Goal: Contribute content

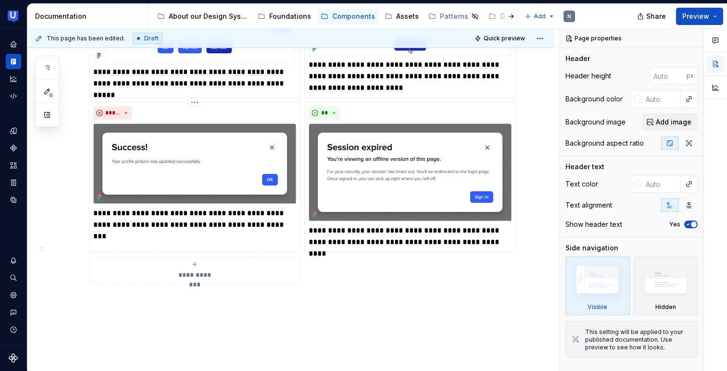
scroll to position [452, 0]
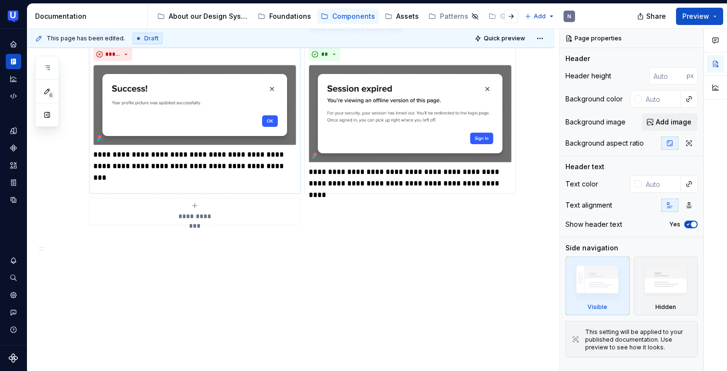
click at [244, 112] on img at bounding box center [194, 105] width 203 height 81
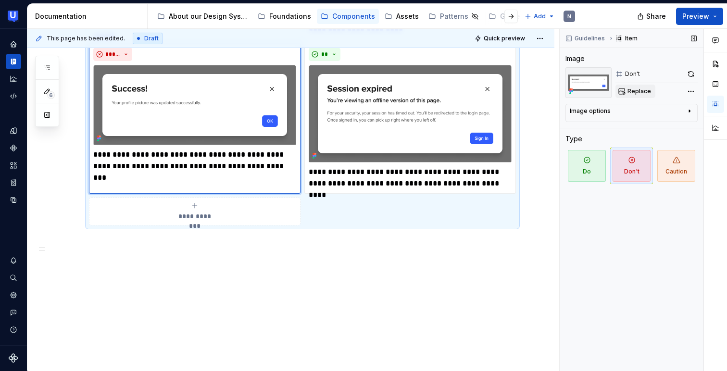
click at [637, 95] on span "Replace" at bounding box center [640, 92] width 24 height 8
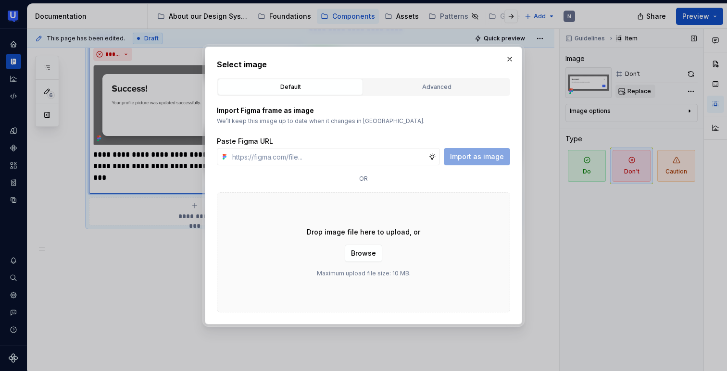
type textarea "*"
type input "https://www.figma.com/design/eRMDSWUTZgvIo61NTH7s73/%F0%9F%A7%A9-Dialog?node-id…"
click at [484, 153] on span "Import as image" at bounding box center [477, 157] width 54 height 10
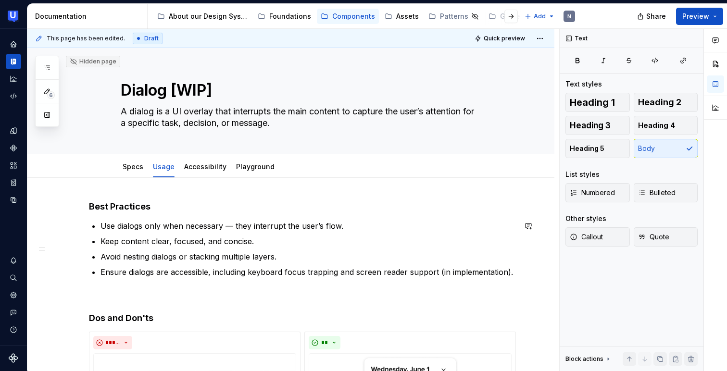
scroll to position [330, 0]
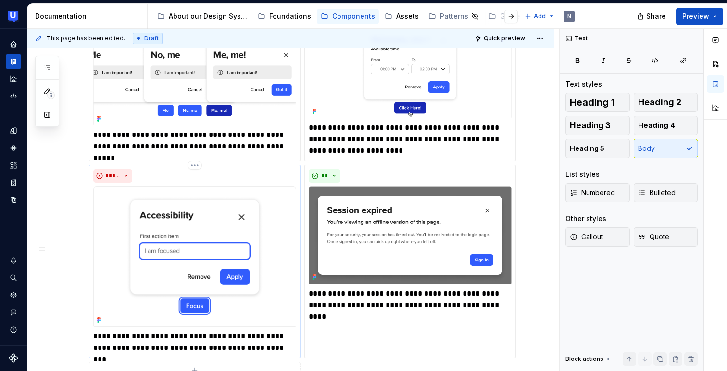
click at [192, 343] on p "**********" at bounding box center [194, 342] width 203 height 23
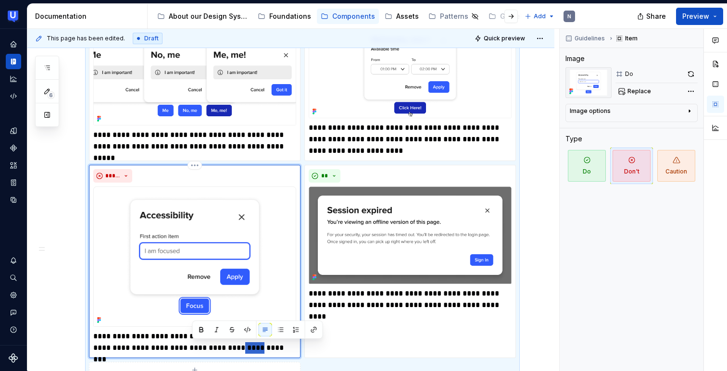
click at [192, 343] on p "**********" at bounding box center [194, 342] width 203 height 23
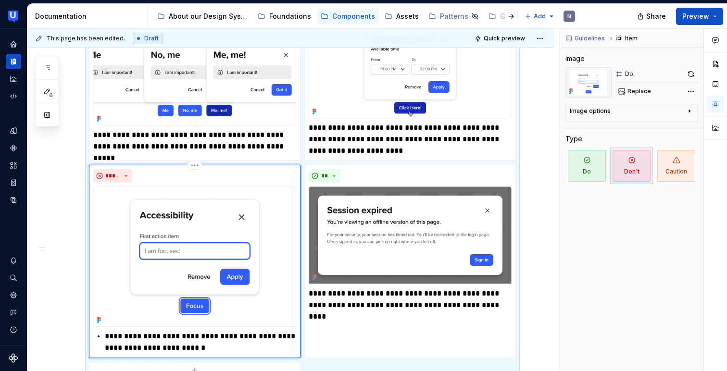
click at [107, 336] on p "**********" at bounding box center [200, 342] width 191 height 23
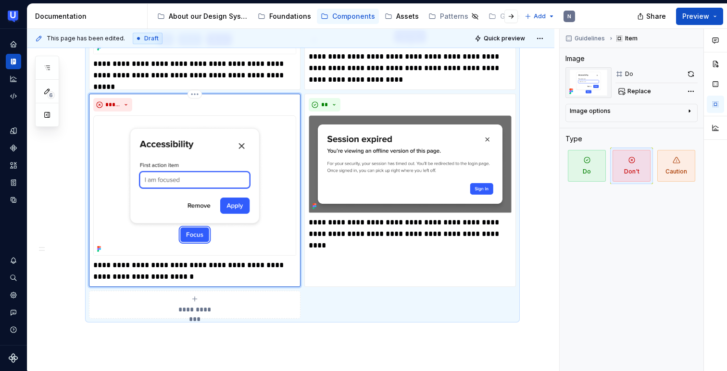
scroll to position [436, 0]
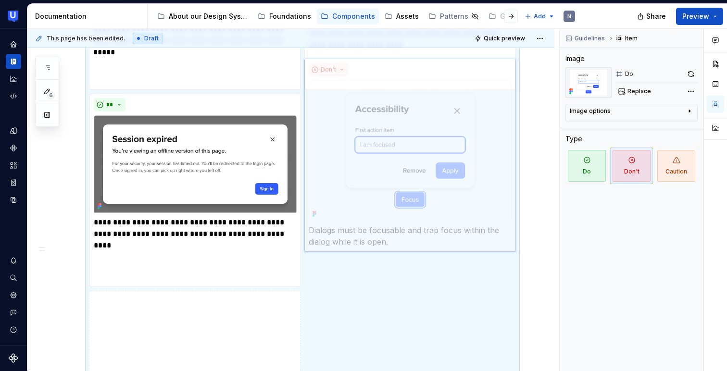
drag, startPoint x: 268, startPoint y: 105, endPoint x: 466, endPoint y: 105, distance: 198.2
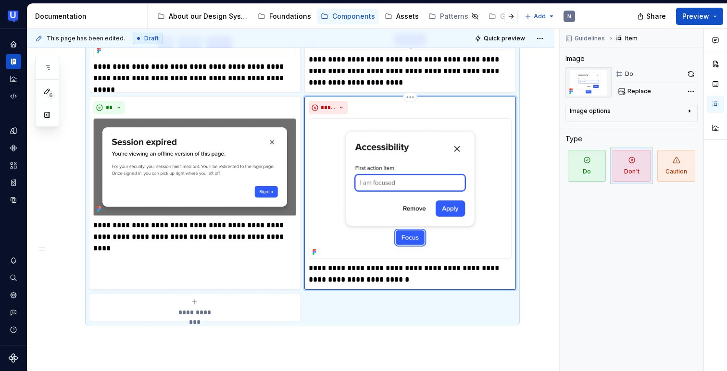
scroll to position [374, 0]
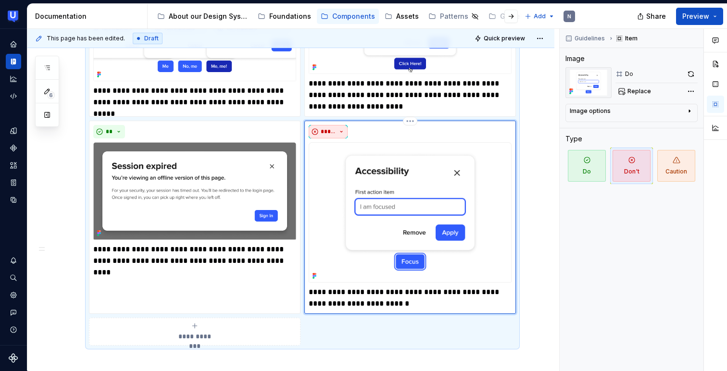
click at [332, 128] on span "*****" at bounding box center [328, 132] width 15 height 8
click at [332, 149] on div "Suggestions" at bounding box center [331, 150] width 8 height 8
click at [113, 132] on span "**" at bounding box center [109, 132] width 8 height 8
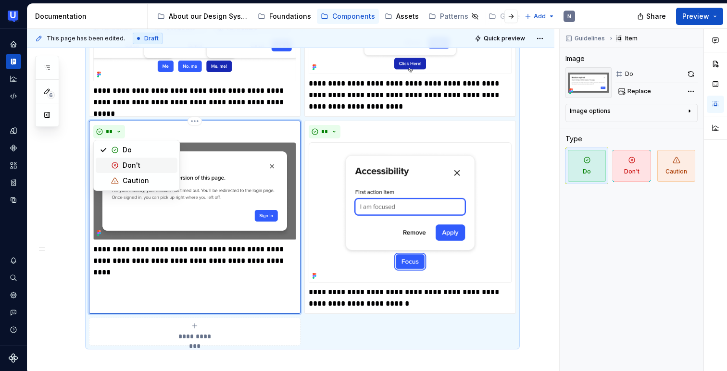
click at [116, 165] on div "Suggestions" at bounding box center [115, 166] width 8 height 8
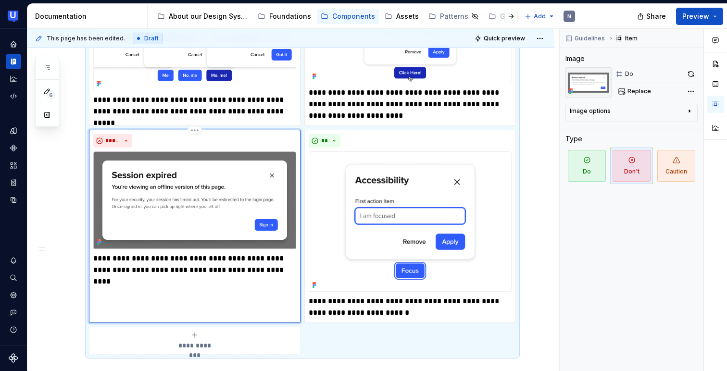
scroll to position [367, 0]
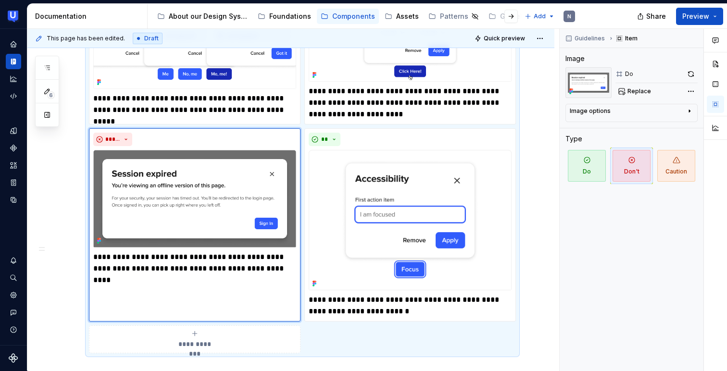
click at [64, 217] on div "**********" at bounding box center [290, 155] width 527 height 688
click at [542, 202] on div "**********" at bounding box center [290, 155] width 527 height 688
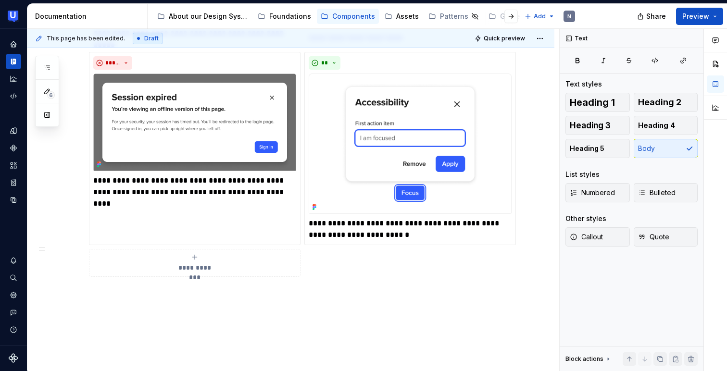
scroll to position [444, 0]
click at [175, 120] on img at bounding box center [194, 122] width 203 height 98
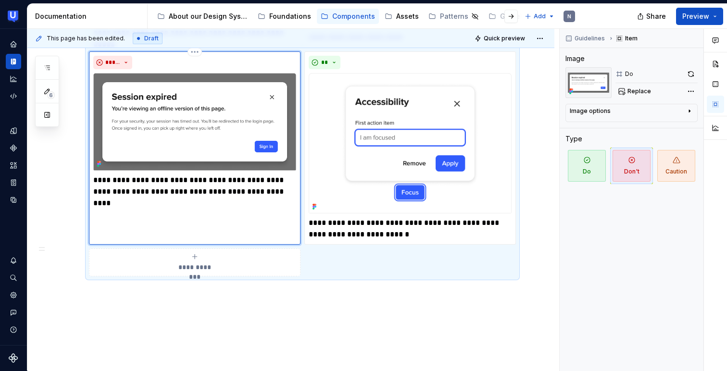
click at [175, 120] on img at bounding box center [194, 122] width 203 height 98
click at [645, 95] on button "Replace" at bounding box center [636, 91] width 40 height 13
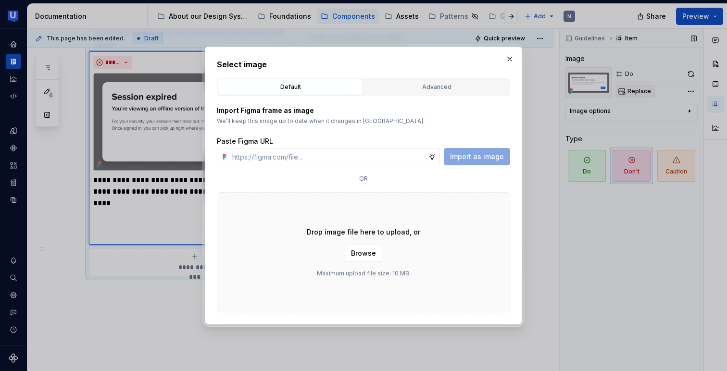
type textarea "*"
type input "https://www.figma.com/design/eRMDSWUTZgvIo61NTH7s73/%F0%9F%A7%A9-Dialog?node-id…"
click at [456, 162] on button "Import as image" at bounding box center [477, 156] width 66 height 17
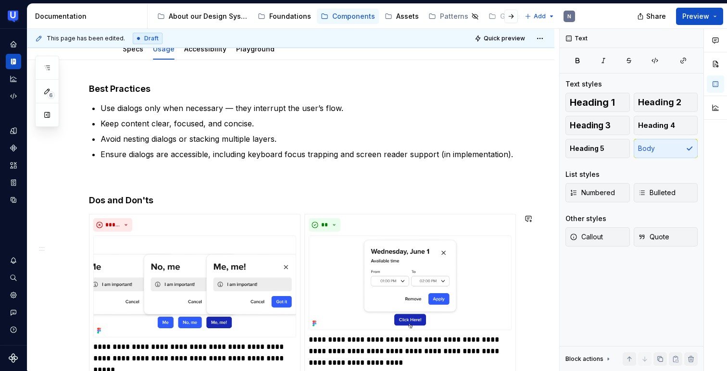
scroll to position [444, 0]
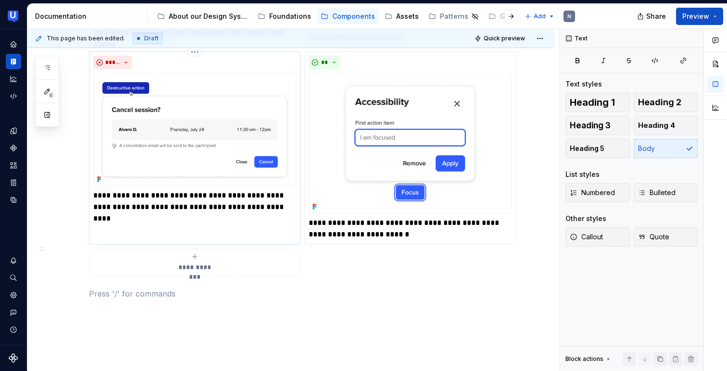
click at [114, 208] on p "**********" at bounding box center [194, 201] width 203 height 23
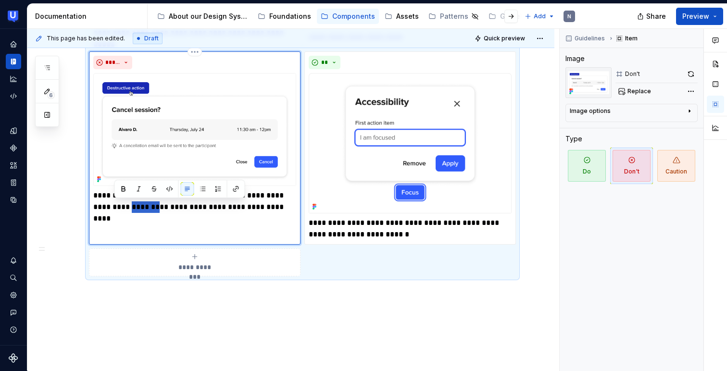
click at [114, 208] on p "**********" at bounding box center [194, 201] width 203 height 23
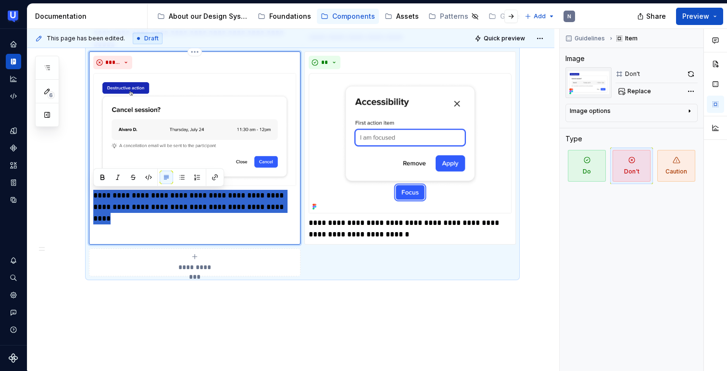
paste div
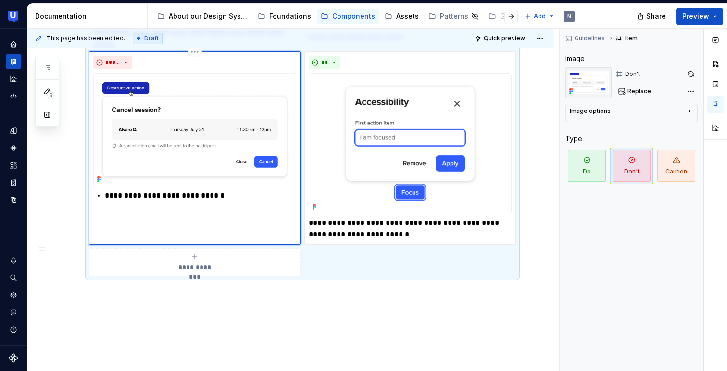
click at [107, 193] on p "**********" at bounding box center [200, 196] width 191 height 12
type textarea "*"
click at [184, 195] on p "**********" at bounding box center [194, 196] width 203 height 12
click at [210, 194] on p "**********" at bounding box center [194, 196] width 203 height 12
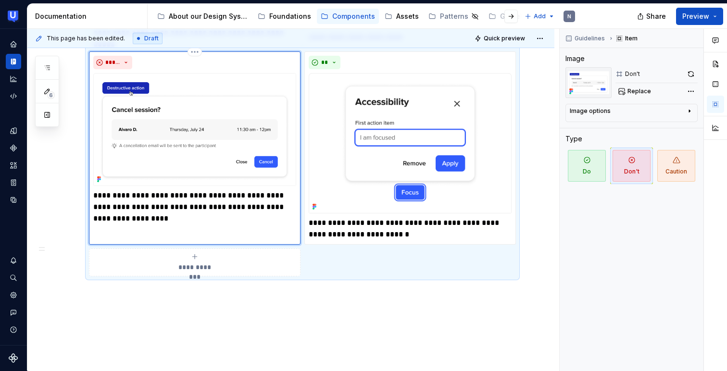
click at [130, 194] on p "**********" at bounding box center [194, 207] width 203 height 35
click at [187, 191] on p "**********" at bounding box center [194, 207] width 203 height 35
click at [158, 206] on p "**********" at bounding box center [194, 207] width 203 height 35
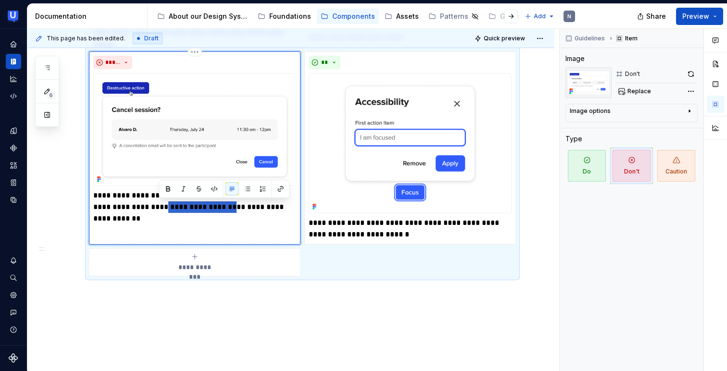
drag, startPoint x: 222, startPoint y: 207, endPoint x: 159, endPoint y: 203, distance: 63.6
click at [159, 203] on p "**********" at bounding box center [194, 207] width 203 height 35
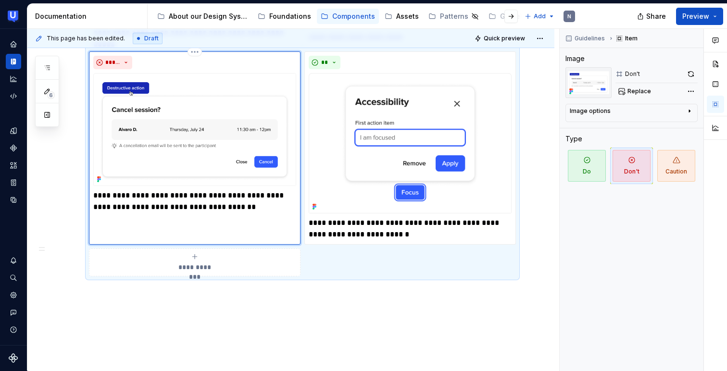
click at [254, 207] on p "**********" at bounding box center [194, 201] width 203 height 23
click at [254, 210] on p "**********" at bounding box center [194, 213] width 203 height 46
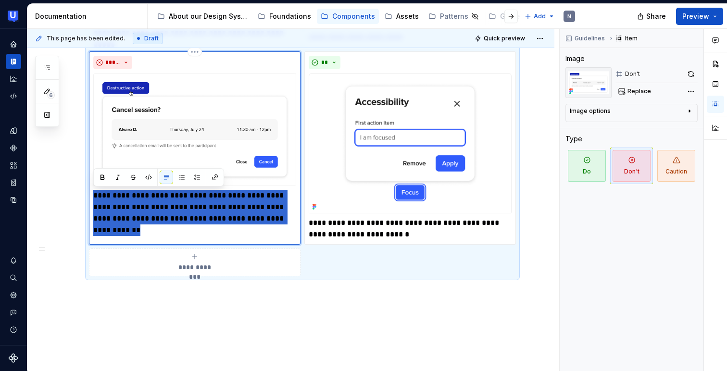
drag, startPoint x: 193, startPoint y: 227, endPoint x: 101, endPoint y: 178, distance: 104.6
click at [101, 178] on div "**********" at bounding box center [194, 146] width 203 height 180
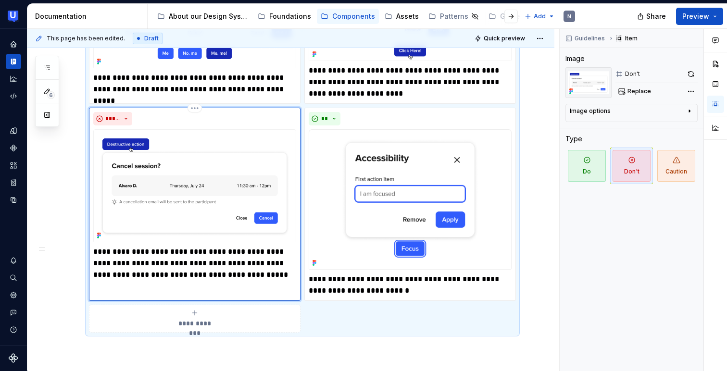
scroll to position [385, 0]
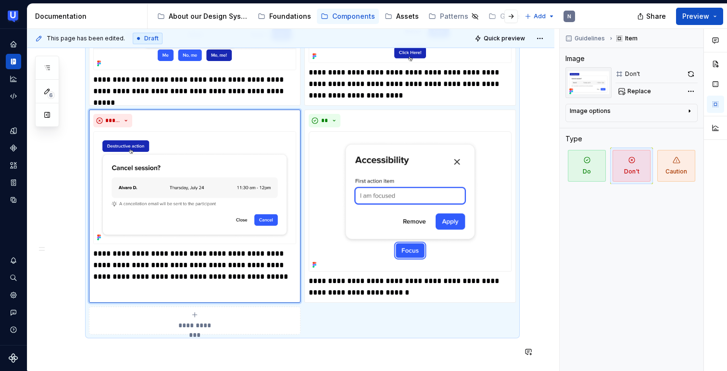
click at [280, 345] on div "**********" at bounding box center [302, 87] width 427 height 542
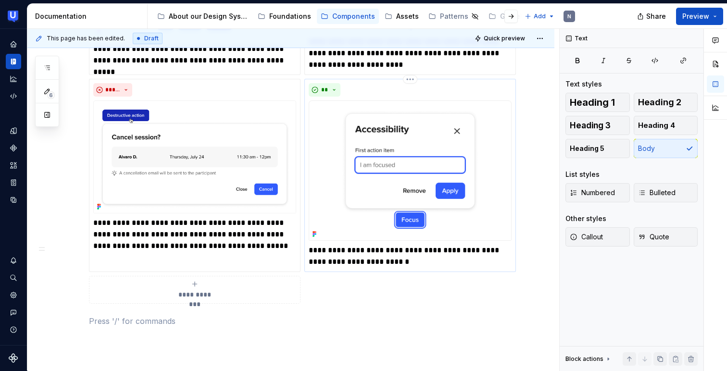
scroll to position [420, 0]
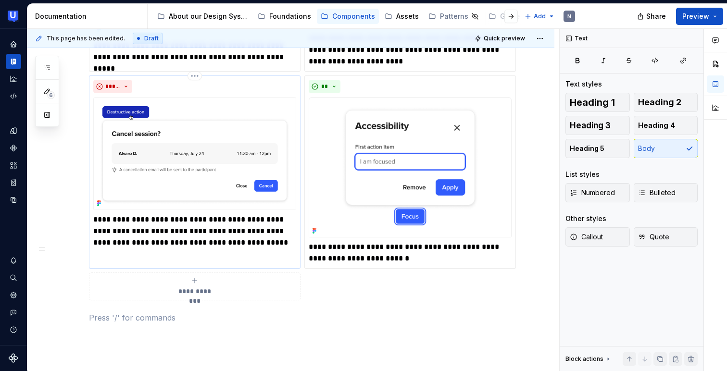
click at [267, 103] on img at bounding box center [194, 153] width 203 height 113
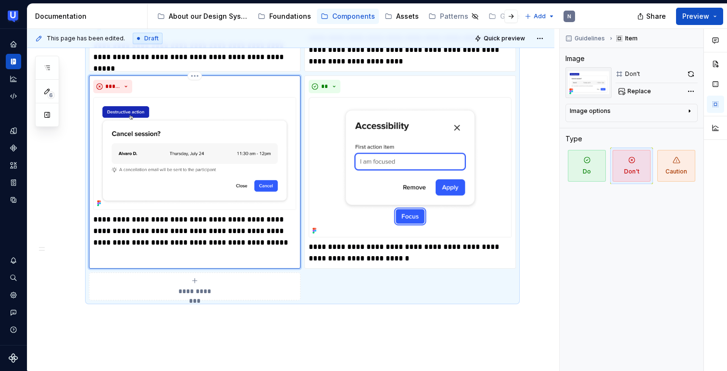
click at [249, 110] on img at bounding box center [194, 153] width 203 height 113
click at [694, 74] on button "button" at bounding box center [691, 73] width 13 height 13
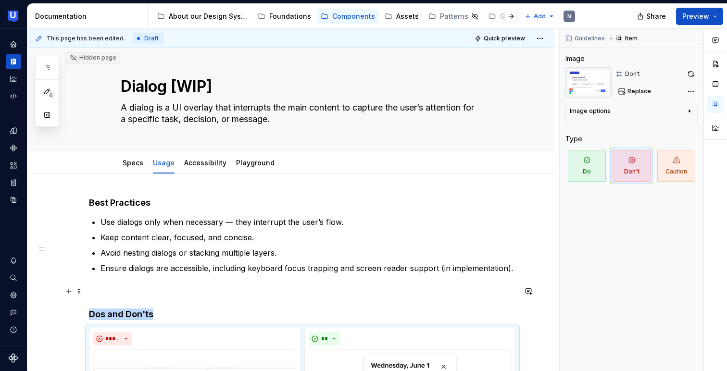
scroll to position [0, 0]
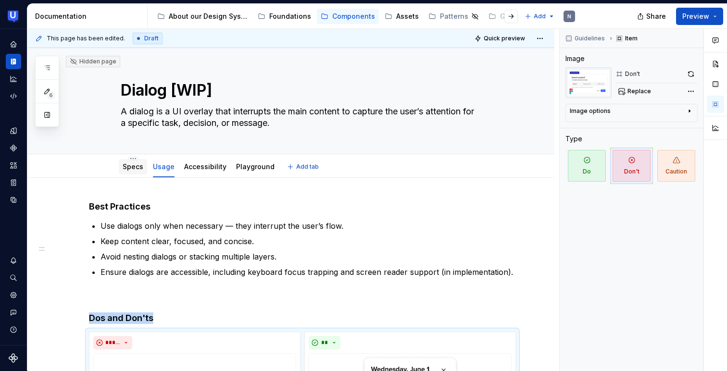
click at [128, 167] on link "Specs" at bounding box center [133, 167] width 21 height 8
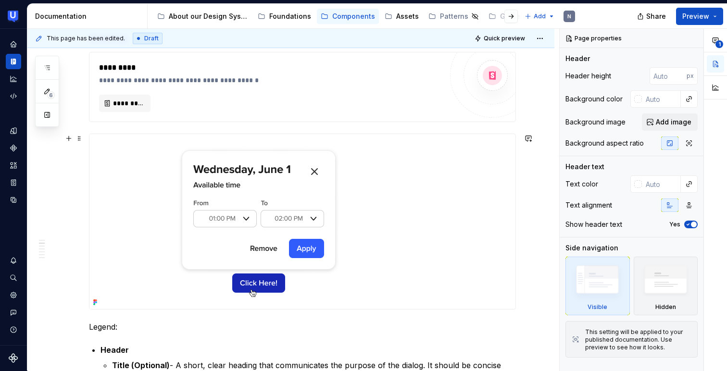
scroll to position [329, 0]
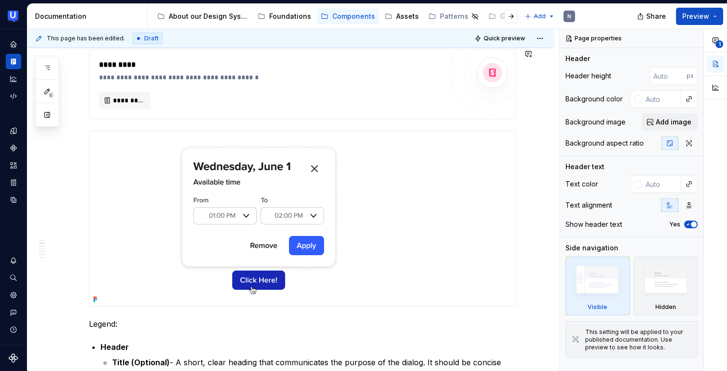
click at [443, 210] on div at bounding box center [302, 218] width 426 height 175
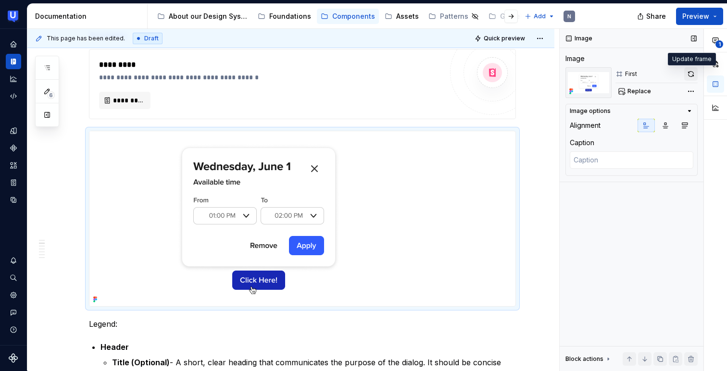
click at [693, 72] on button "button" at bounding box center [691, 73] width 13 height 13
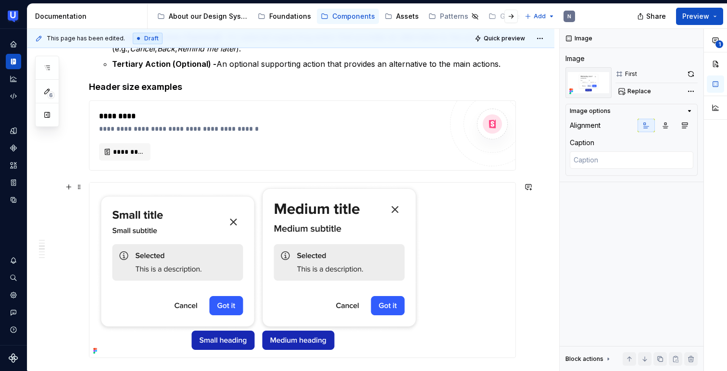
scroll to position [793, 0]
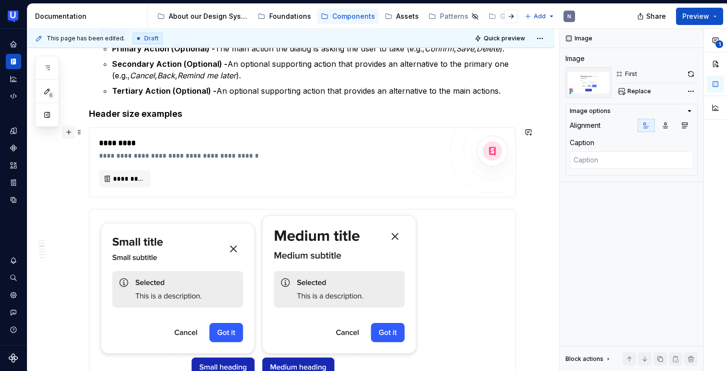
click at [67, 133] on button "button" at bounding box center [68, 132] width 13 height 13
type textarea "*"
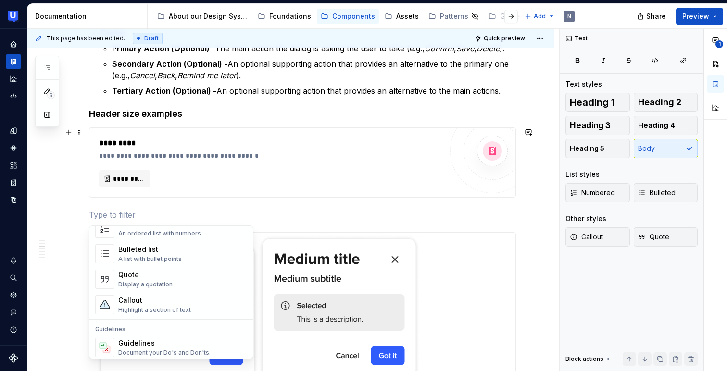
scroll to position [184, 0]
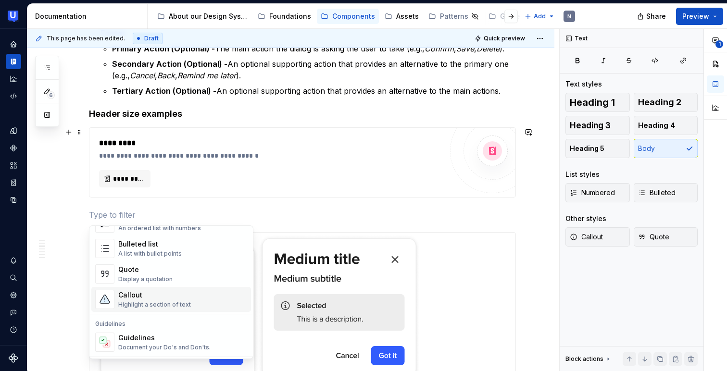
click at [131, 292] on div "Callout" at bounding box center [154, 296] width 73 height 10
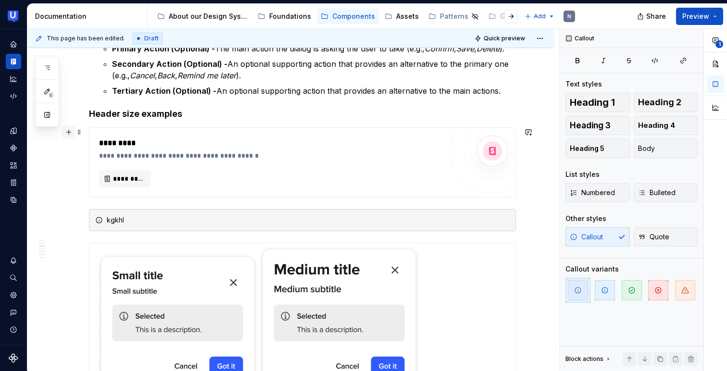
click at [69, 132] on button "button" at bounding box center [68, 132] width 13 height 13
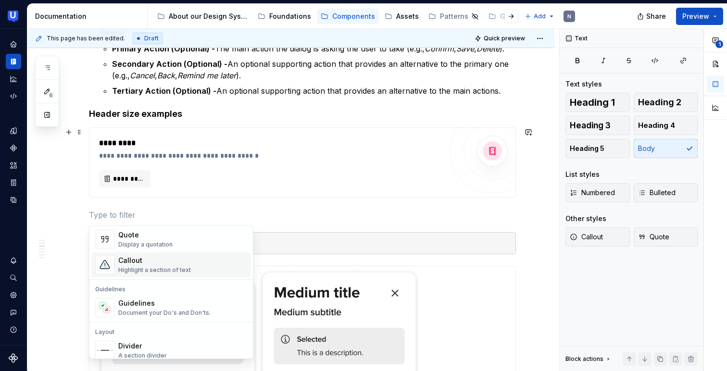
scroll to position [196, 0]
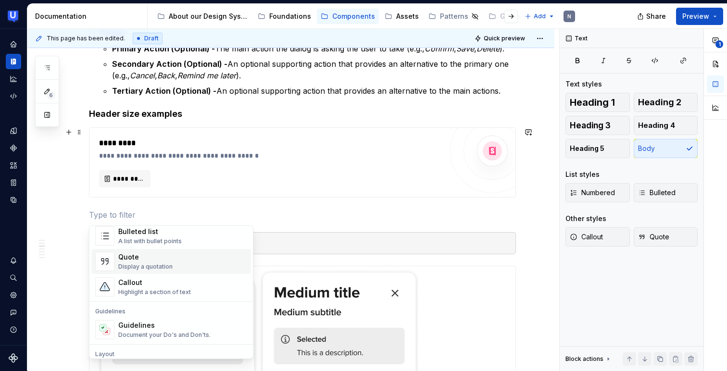
click at [147, 269] on div "Display a quotation" at bounding box center [145, 267] width 54 height 8
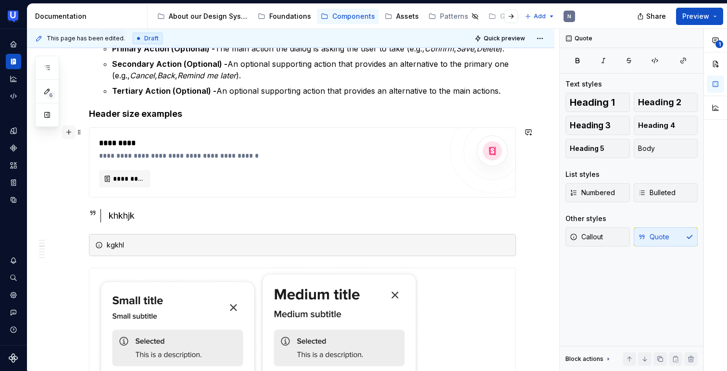
click at [69, 132] on button "button" at bounding box center [68, 132] width 13 height 13
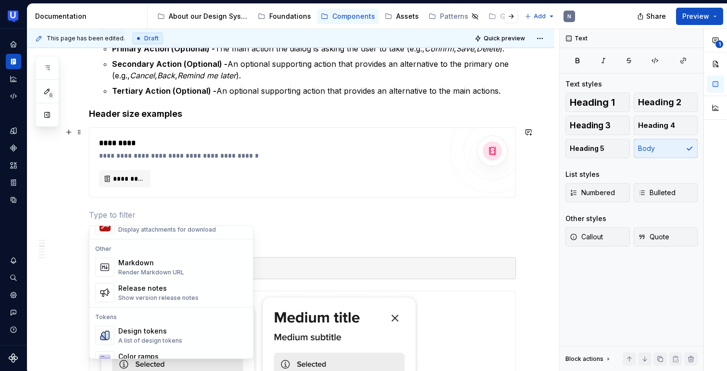
scroll to position [617, 0]
click at [131, 289] on div "Release notes" at bounding box center [158, 288] width 80 height 10
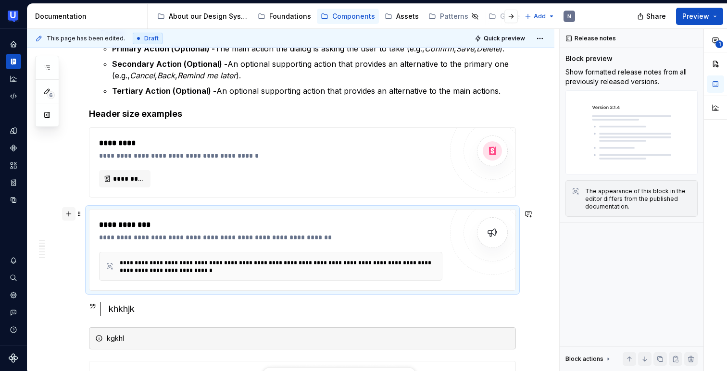
click at [69, 216] on button "button" at bounding box center [68, 213] width 13 height 13
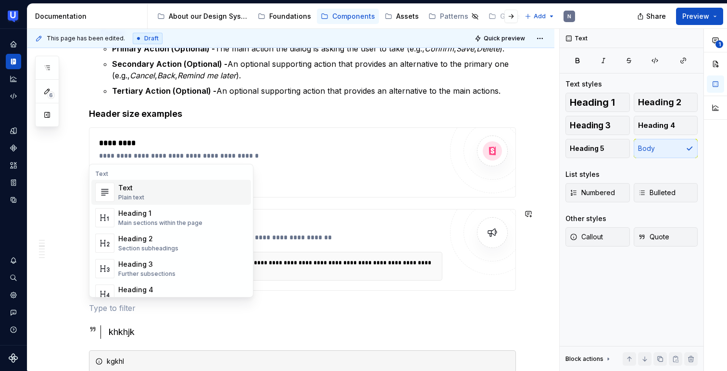
click at [138, 197] on div "Plain text" at bounding box center [131, 198] width 26 height 8
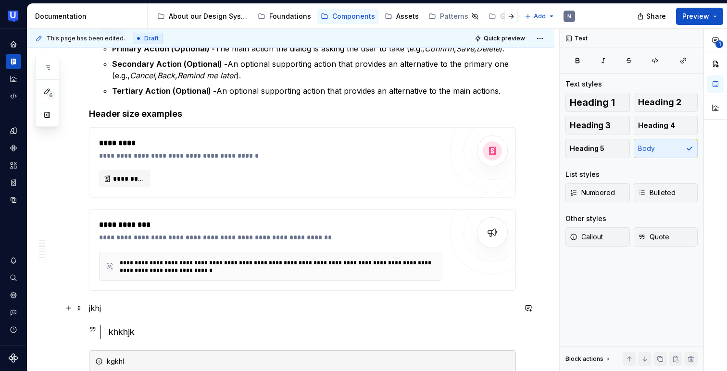
click at [97, 310] on p "jkhj" at bounding box center [302, 309] width 427 height 12
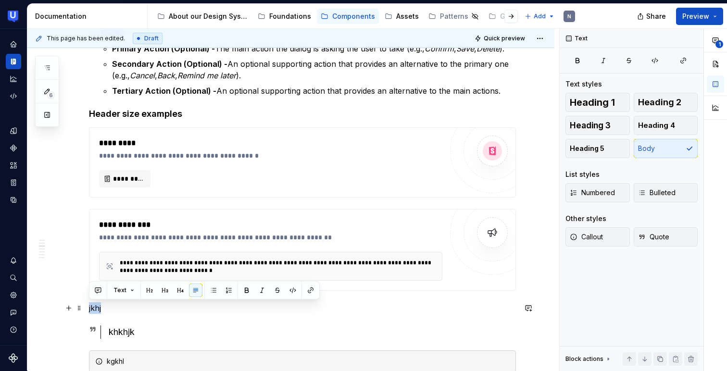
click at [97, 310] on p "jkhj" at bounding box center [302, 309] width 427 height 12
click at [137, 294] on button "Text" at bounding box center [123, 290] width 29 height 13
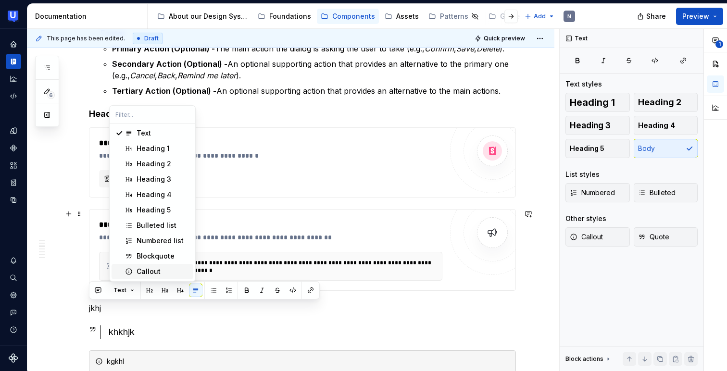
click at [143, 267] on div "Callout" at bounding box center [149, 272] width 24 height 10
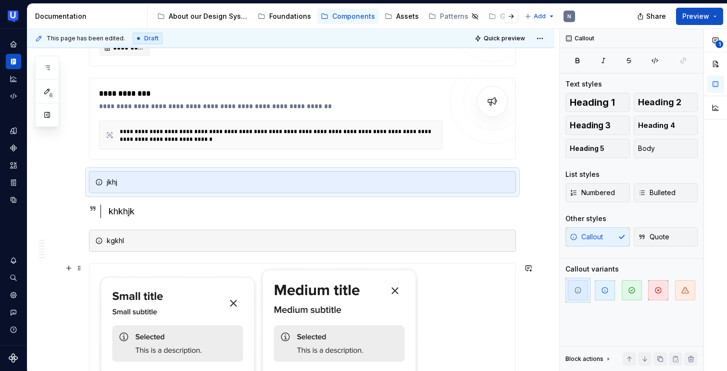
scroll to position [917, 0]
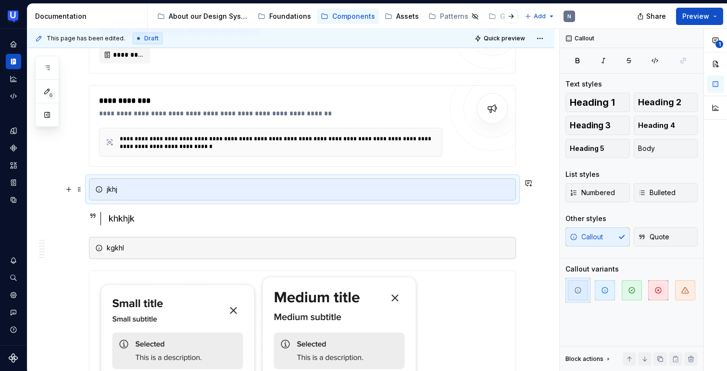
click at [114, 190] on div "jkhj" at bounding box center [308, 190] width 403 height 10
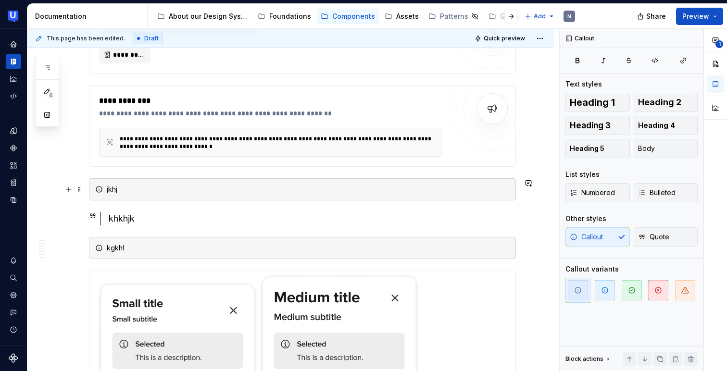
click at [114, 190] on div "jkhj" at bounding box center [308, 190] width 403 height 10
click at [153, 172] on button "Callout" at bounding box center [145, 172] width 36 height 13
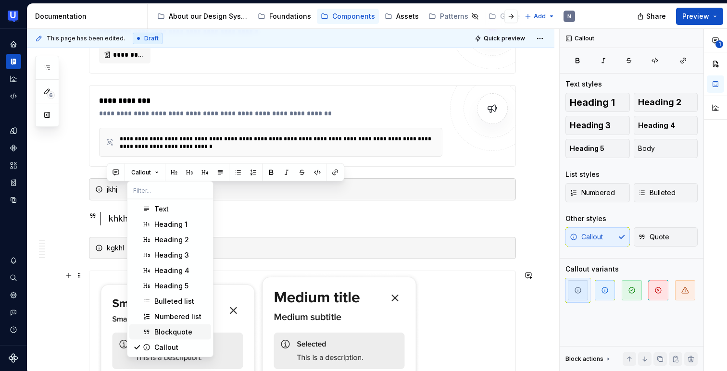
click at [160, 329] on div "Blockquote" at bounding box center [173, 333] width 38 height 10
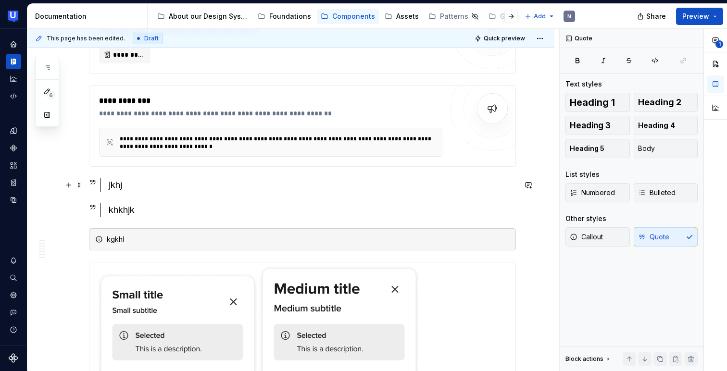
click at [116, 188] on div "jkhj" at bounding box center [312, 184] width 407 height 13
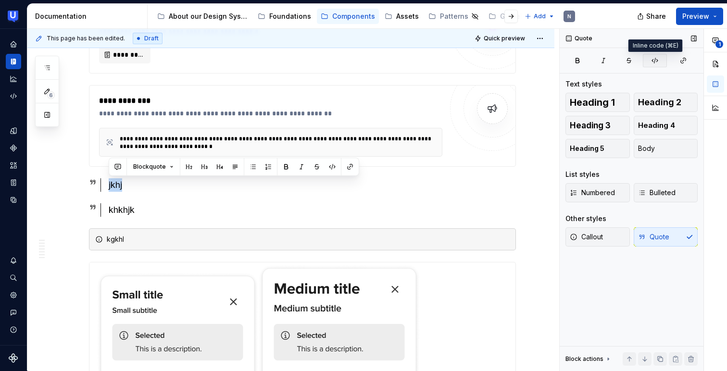
click at [655, 59] on icon "button" at bounding box center [655, 60] width 6 height 5
click at [644, 229] on div "Callout Quote" at bounding box center [632, 237] width 132 height 19
click at [650, 236] on div "Callout Quote" at bounding box center [632, 237] width 132 height 19
click at [654, 155] on button "Body" at bounding box center [666, 148] width 64 height 19
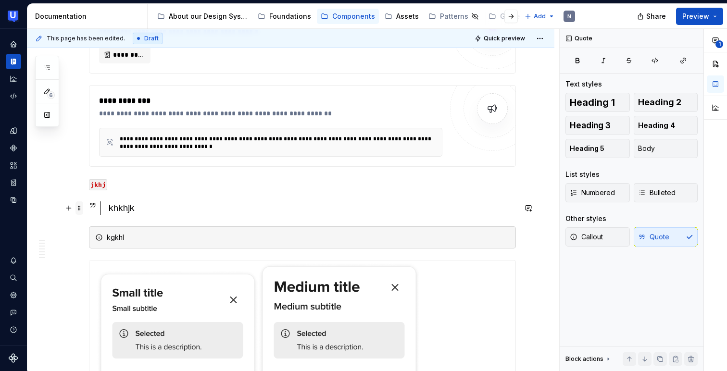
click at [80, 209] on span at bounding box center [80, 208] width 8 height 13
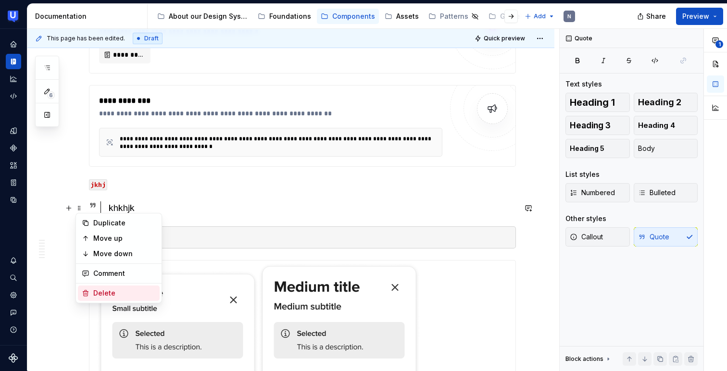
click at [101, 292] on div "Delete" at bounding box center [124, 294] width 63 height 10
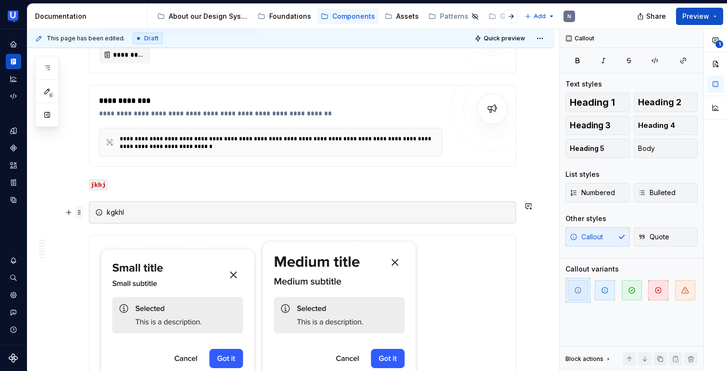
click at [78, 214] on span at bounding box center [80, 212] width 8 height 13
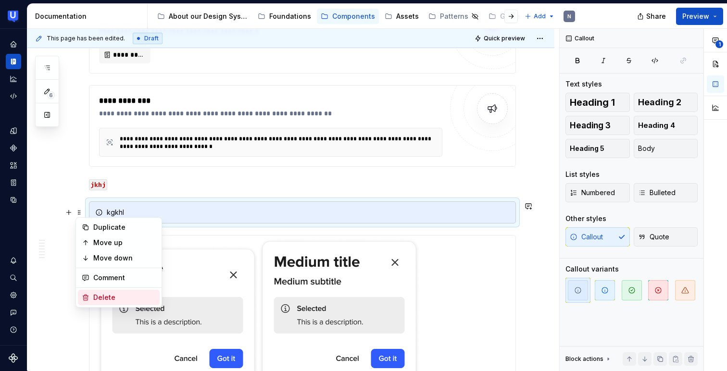
click at [93, 295] on div "Delete" at bounding box center [124, 298] width 63 height 10
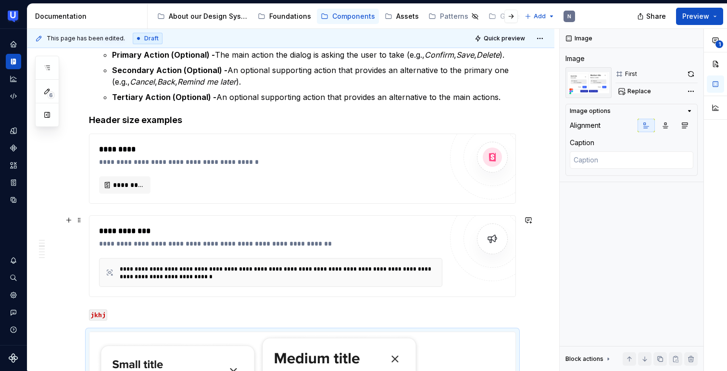
scroll to position [781, 0]
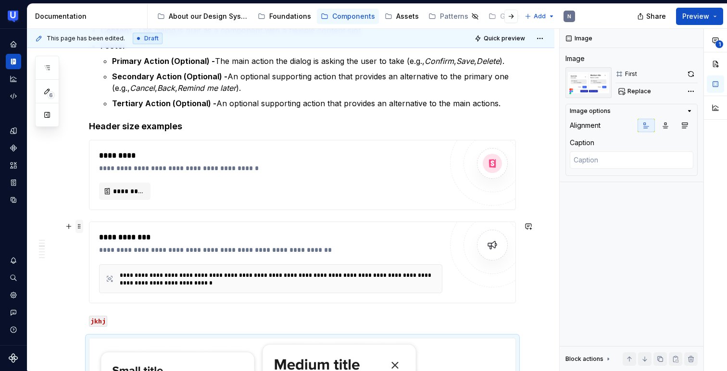
click at [76, 231] on span at bounding box center [80, 226] width 8 height 13
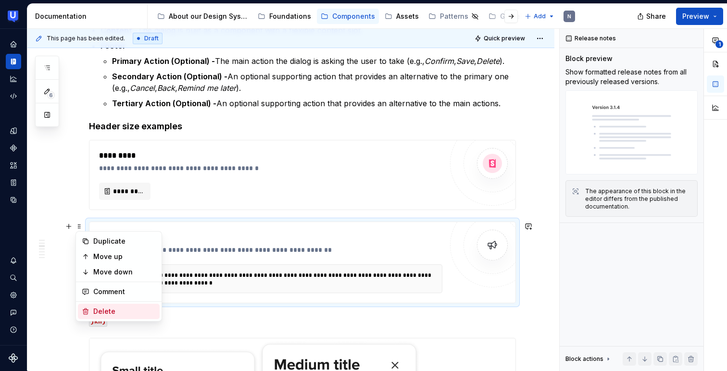
click at [96, 311] on div "Delete" at bounding box center [124, 312] width 63 height 10
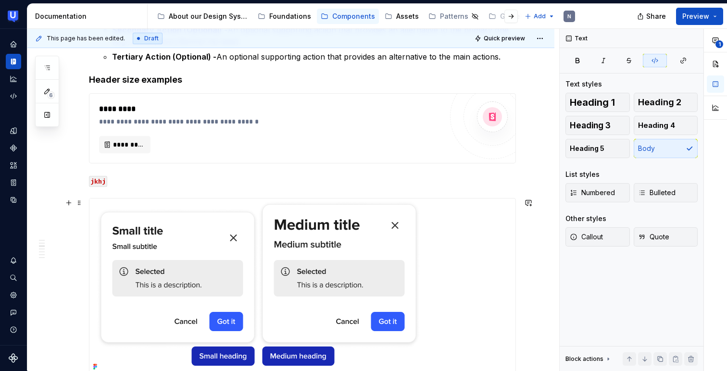
scroll to position [789, 0]
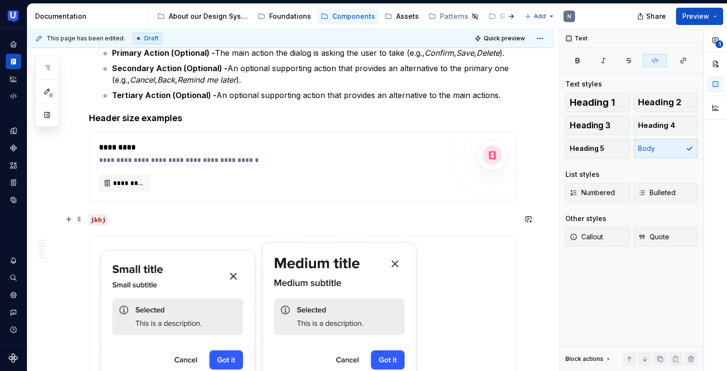
click at [96, 221] on code "jkhj" at bounding box center [98, 220] width 18 height 11
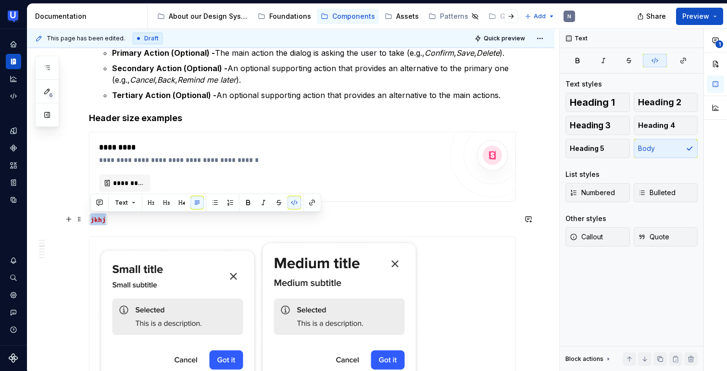
click at [96, 221] on code "jkhj" at bounding box center [98, 220] width 18 height 11
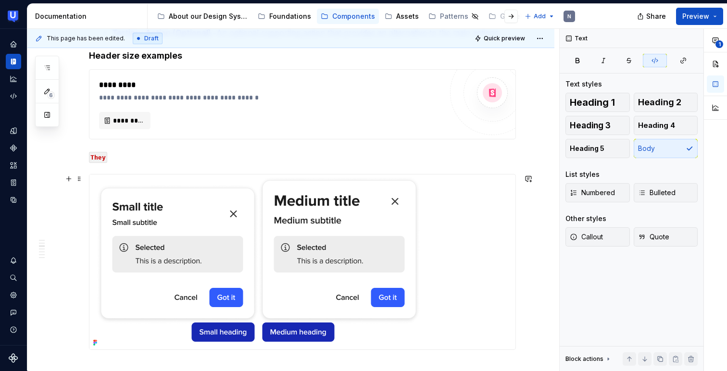
scroll to position [862, 0]
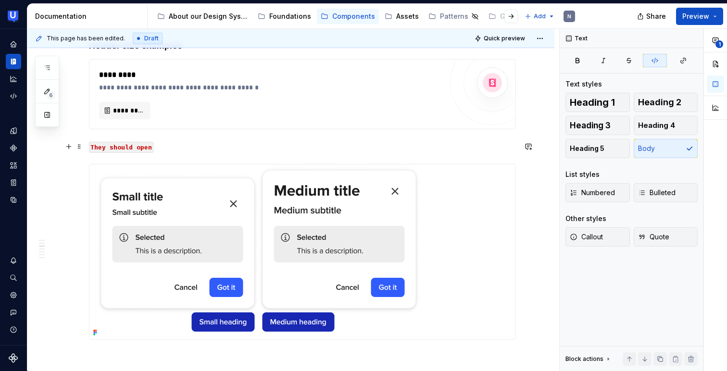
click at [104, 144] on code "They should open" at bounding box center [121, 147] width 64 height 11
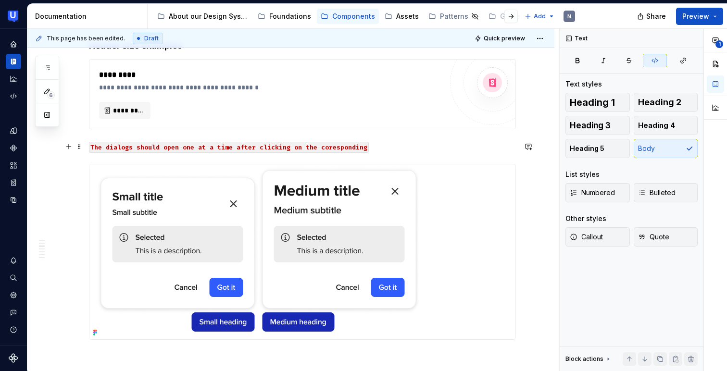
click at [331, 144] on code "The dialogs should open one at a time after clicking on the coresponding" at bounding box center [229, 147] width 280 height 11
click at [356, 146] on code "The dialogs should open one at a time after clicking on the coresponding" at bounding box center [229, 147] width 280 height 11
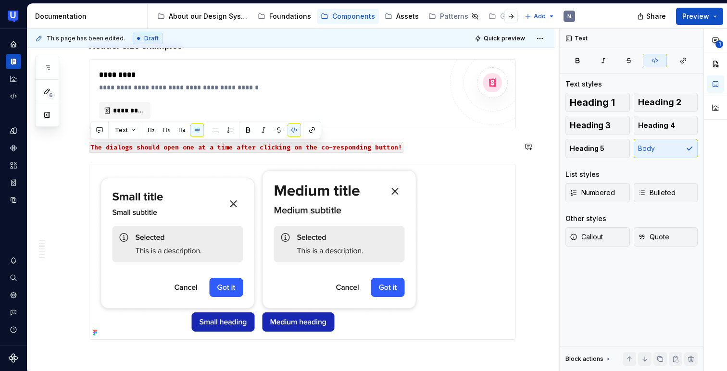
copy code "The dialogs should open one at a time after clicking on the co-responding butto…"
click at [303, 150] on code "The dialogs should open one at a time after clicking on the co-responding butto…" at bounding box center [246, 147] width 315 height 11
click at [331, 145] on code "The dialogs should open one at a time after clicking on the co-responding butto…" at bounding box center [246, 147] width 315 height 11
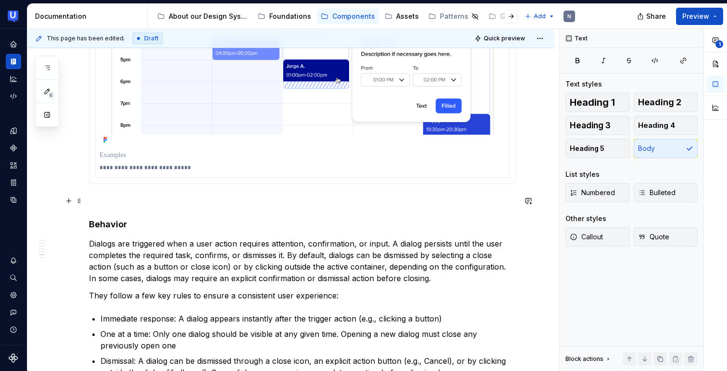
scroll to position [2634, 0]
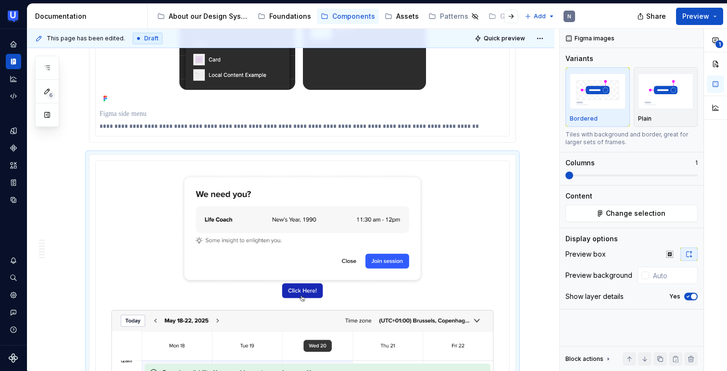
scroll to position [2149, 0]
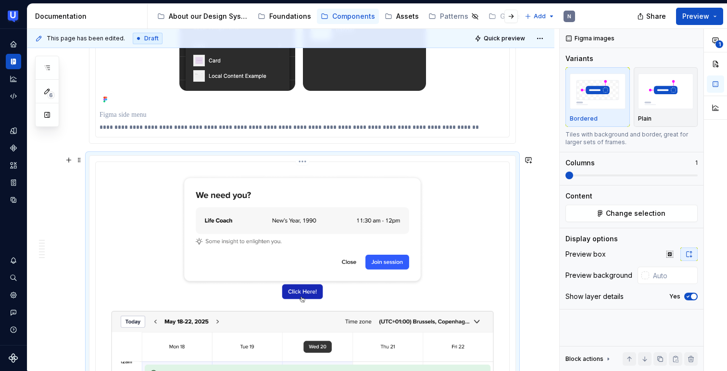
click at [613, 218] on span "Change selection" at bounding box center [636, 214] width 60 height 10
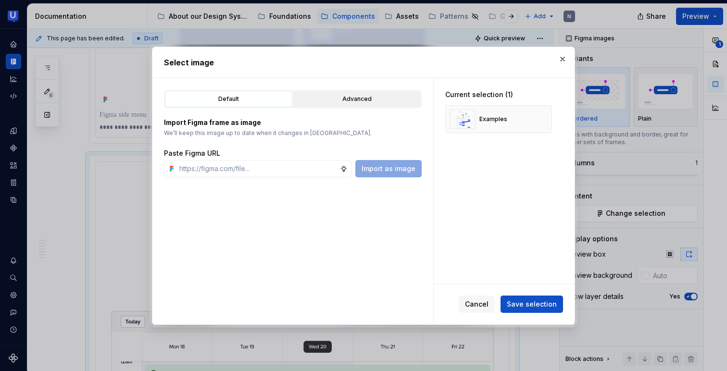
click at [336, 96] on div "Advanced" at bounding box center [357, 99] width 121 height 10
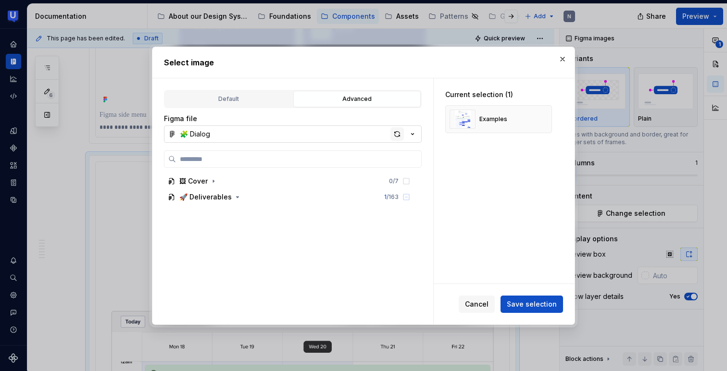
click at [396, 133] on div "button" at bounding box center [397, 133] width 13 height 13
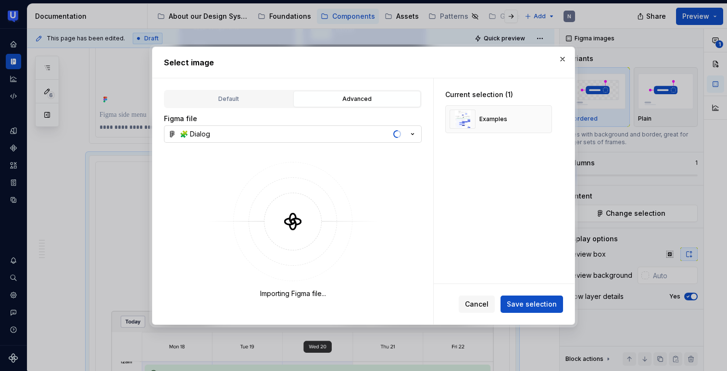
click at [418, 136] on button "🧩 Dialog" at bounding box center [293, 134] width 258 height 17
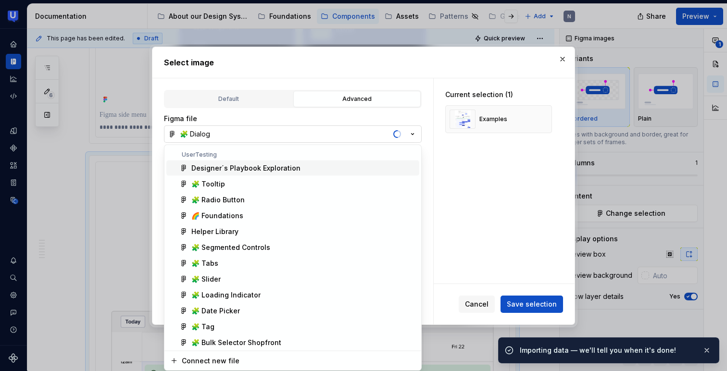
click at [418, 136] on div "Select image Default Advanced Import Figma frame as image We’ll keep this image…" at bounding box center [363, 185] width 727 height 371
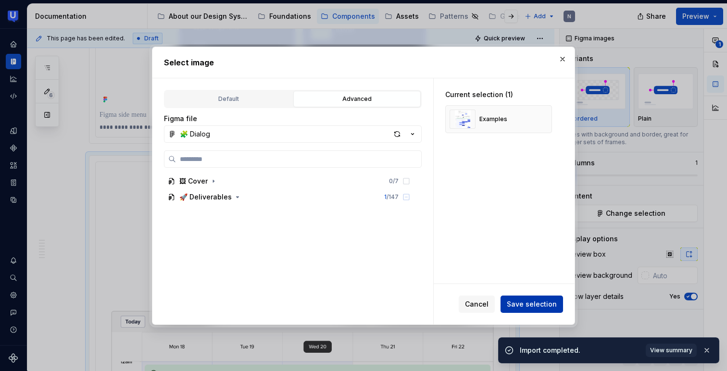
click at [524, 301] on span "Save selection" at bounding box center [532, 305] width 50 height 10
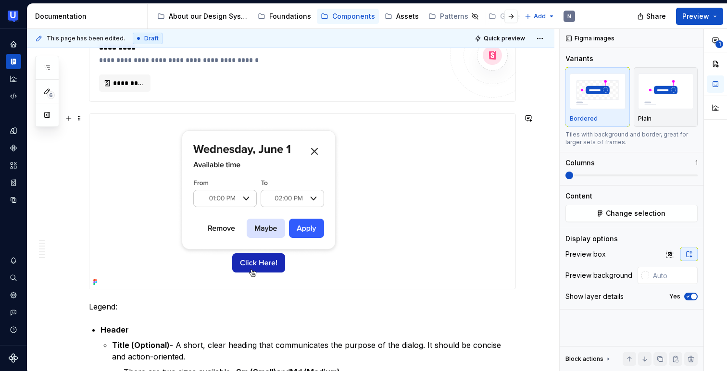
scroll to position [0, 0]
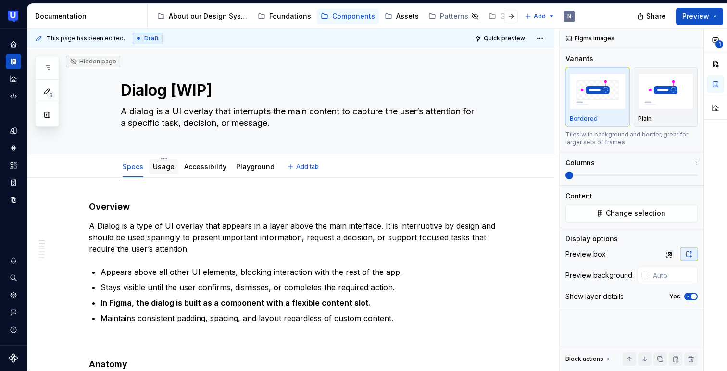
click at [159, 169] on link "Usage" at bounding box center [164, 167] width 22 height 8
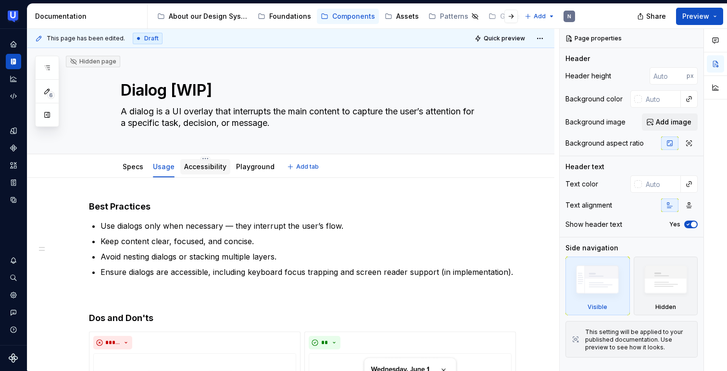
click at [210, 165] on link "Accessibility" at bounding box center [205, 167] width 42 height 8
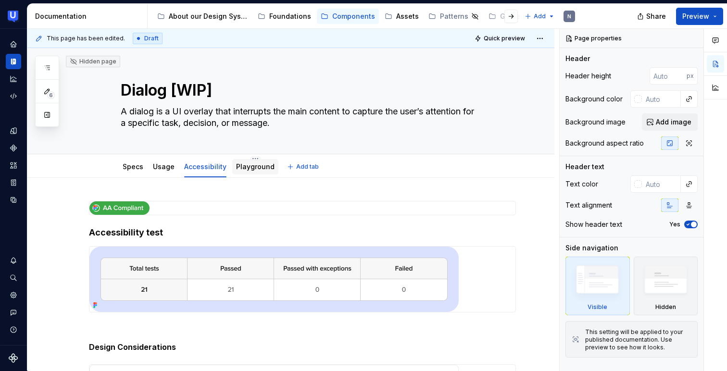
click at [249, 171] on div "Playground" at bounding box center [255, 167] width 38 height 10
click at [216, 88] on textarea "Dialog [WIP]" at bounding box center [301, 90] width 364 height 23
type textarea "*"
type textarea "Dialog [WIP"
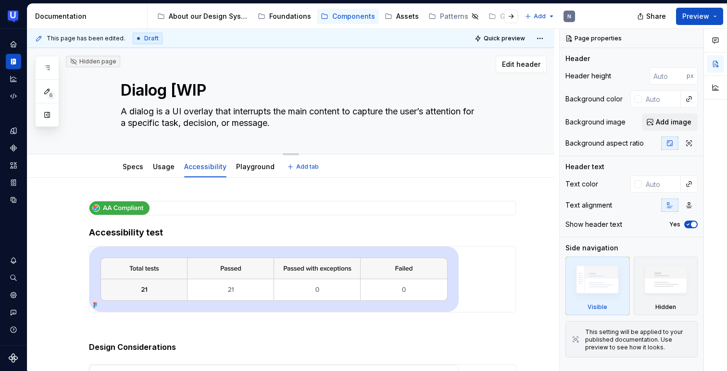
type textarea "*"
type textarea "Dialog [WI"
type textarea "*"
type textarea "Dialog [W"
type textarea "*"
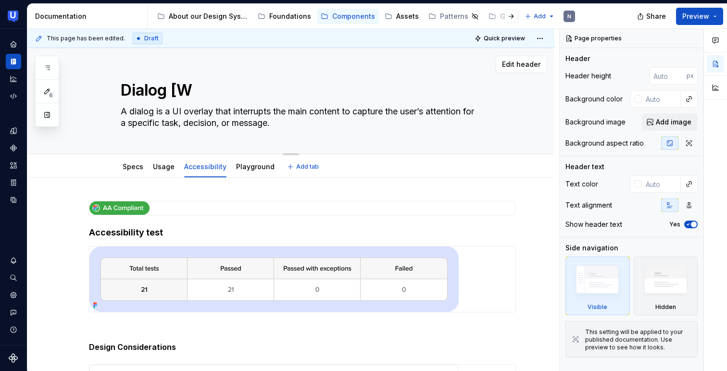
type textarea "Dialog ["
type textarea "*"
type textarea "Dialog"
type textarea "*"
type textarea "Dialog"
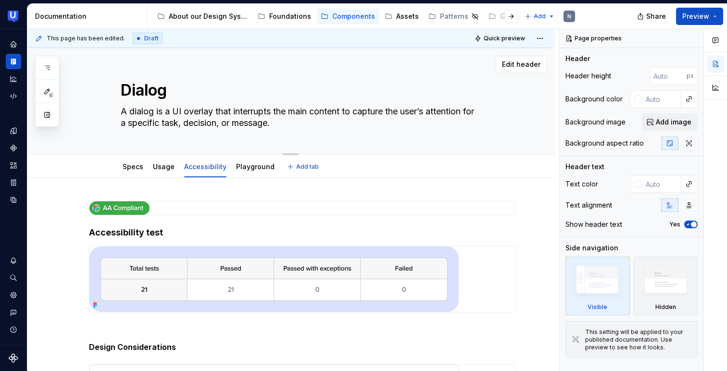
type textarea "*"
type textarea "Dialog"
type textarea "*"
type textarea "Dialog"
click at [522, 67] on span "Edit header" at bounding box center [521, 65] width 38 height 10
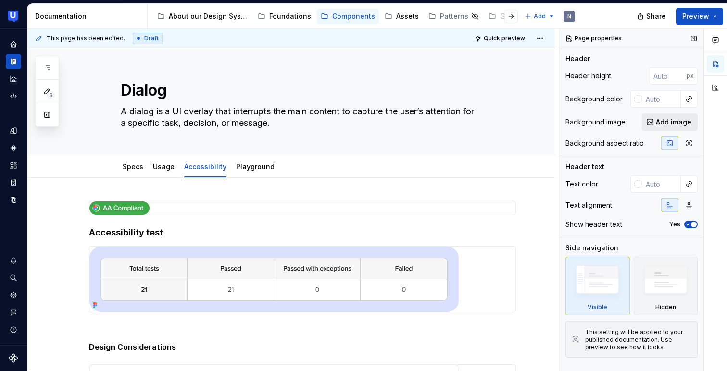
click at [674, 124] on span "Add image" at bounding box center [674, 122] width 36 height 10
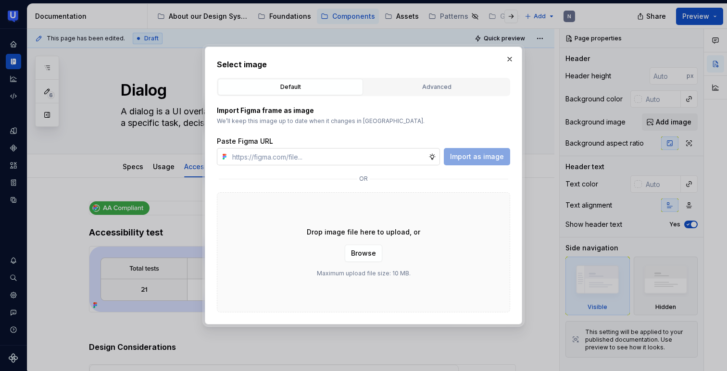
type textarea "*"
click at [371, 160] on input "text" at bounding box center [329, 156] width 200 height 17
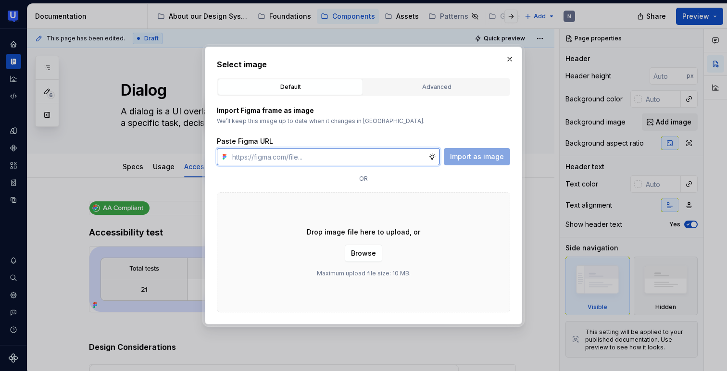
paste input "https://www.figma.com/design/R2gzrdF6xDem6IseVTOfFx/Supernova-Doc-Assets?node-i…"
type input "https://www.figma.com/design/R2gzrdF6xDem6IseVTOfFx/Supernova-Doc-Assets?node-i…"
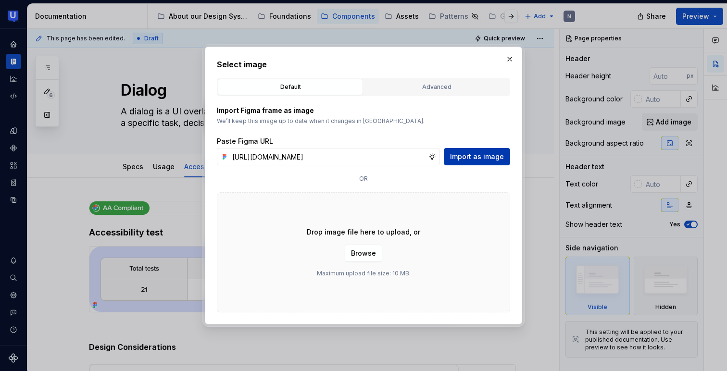
click at [467, 153] on span "Import as image" at bounding box center [477, 157] width 54 height 10
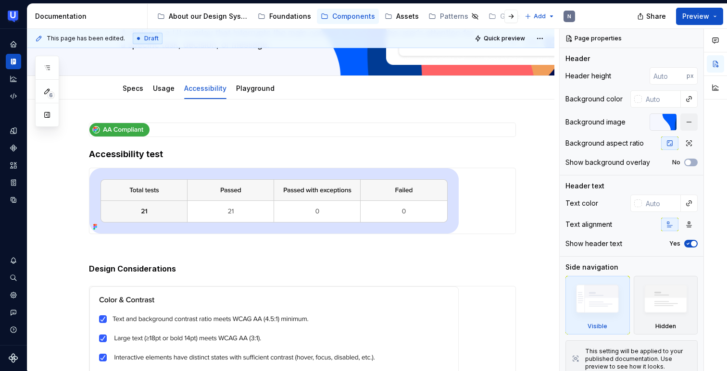
scroll to position [0, 0]
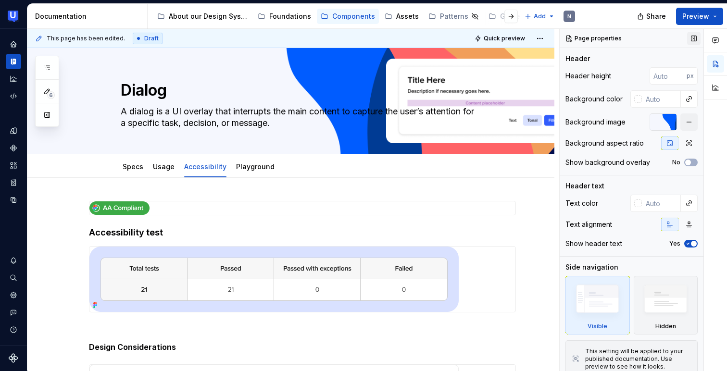
click at [692, 36] on button "button" at bounding box center [693, 38] width 13 height 13
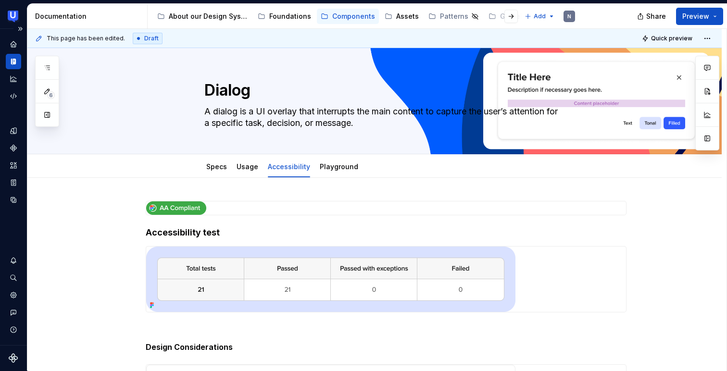
type textarea "*"
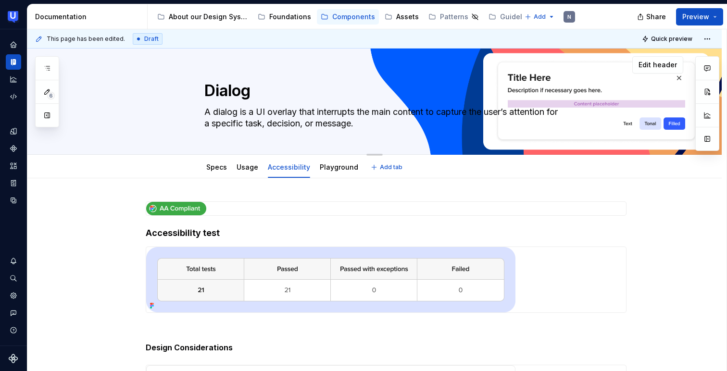
click at [464, 116] on textarea "A dialog is a UI overlay that interrupts the main content to capture the user’s…" at bounding box center [385, 117] width 364 height 27
click at [712, 137] on button "button" at bounding box center [707, 138] width 17 height 17
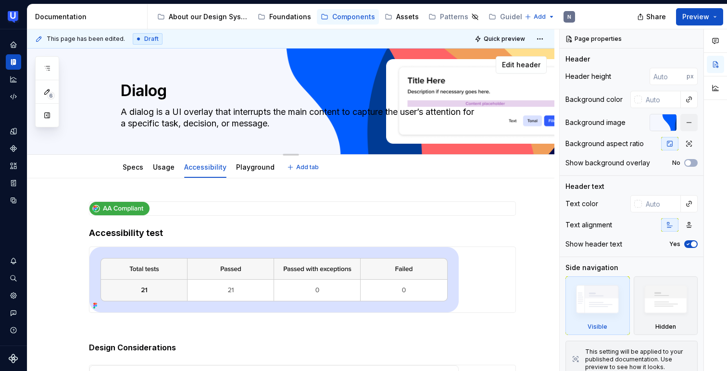
click at [369, 114] on textarea "A dialog is a UI overlay that interrupts the main content to capture the user’s…" at bounding box center [301, 117] width 364 height 27
click at [313, 111] on textarea "A dialog is a UI overlay that interrupts the main content to capture the user’s…" at bounding box center [301, 117] width 364 height 27
drag, startPoint x: 358, startPoint y: 114, endPoint x: 434, endPoint y: 114, distance: 76.5
click at [358, 114] on textarea "A dialog is a UI overlay that interrupts the main content to capture the user’s…" at bounding box center [301, 117] width 364 height 27
type textarea "*"
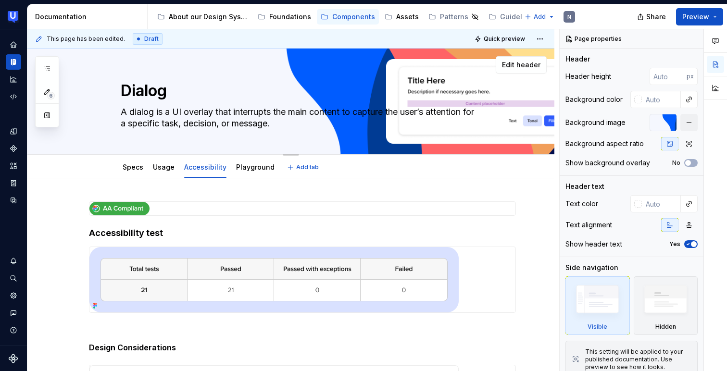
type textarea "A dialog is a UI overlay that interrupts the main content tocapture the user’s …"
type textarea "*"
type textarea "A dialog is a UI overlay that interrupts the main content to capture the user’s…"
click at [316, 125] on textarea "A dialog is a UI overlay that interrupts the main content to capture the user’s…" at bounding box center [301, 117] width 364 height 27
drag, startPoint x: 405, startPoint y: 123, endPoint x: 306, endPoint y: 120, distance: 98.2
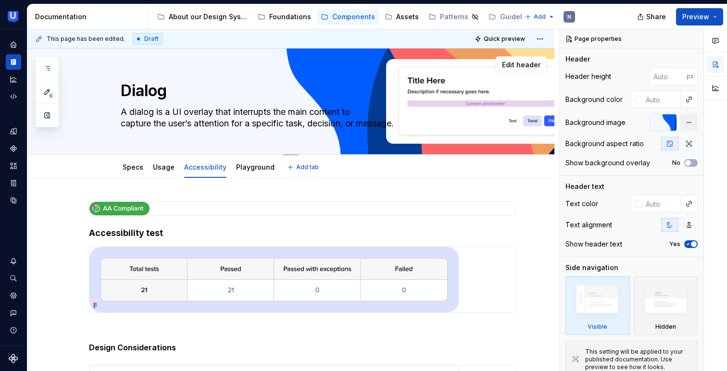
click at [306, 120] on textarea "A dialog is a UI overlay that interrupts the main content to capture the user’s…" at bounding box center [301, 117] width 364 height 27
type textarea "*"
type textarea "A dialog is a UI overlay that interrupts the main content to capture the user’s…"
click at [179, 109] on textarea "A dialog is a UI overlay that interrupts the main content to capture the user’s…" at bounding box center [301, 117] width 364 height 27
type textarea "*"
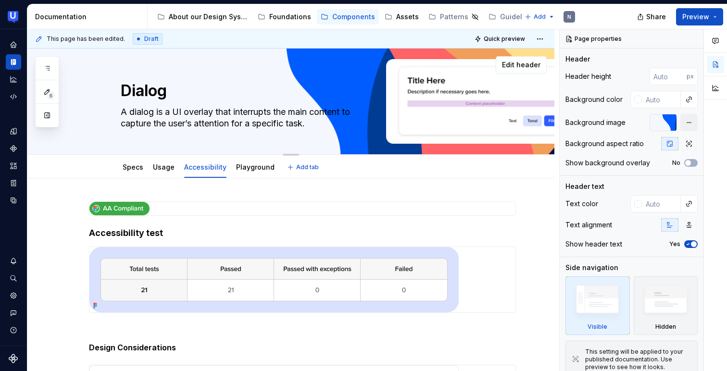
type textarea "A dialog is a U overlay that interrupts the main content to capture the user’s …"
type textarea "*"
type textarea "A dialog is a overlay that interrupts the main content to capture the user’s at…"
type textarea "*"
type textarea "A dialog is a overlay that interrupts the main content to capture the user’s at…"
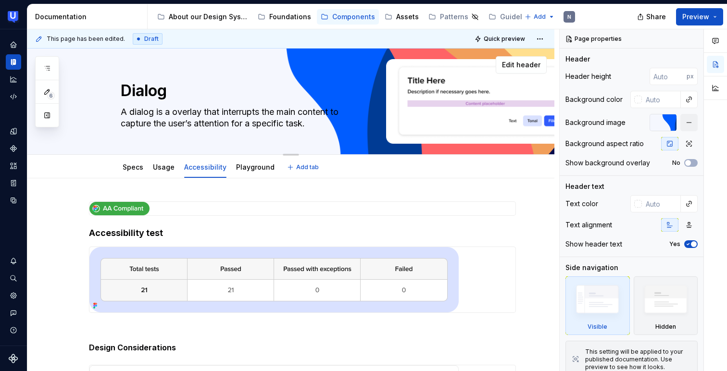
type textarea "*"
type textarea "A dialog is an overlay that interrupts the main content to capture the user’s a…"
type textarea "*"
type textarea "A dialog is an overlay that interrupts the main content to capture the user’s a…"
click at [687, 41] on button "button" at bounding box center [693, 38] width 13 height 13
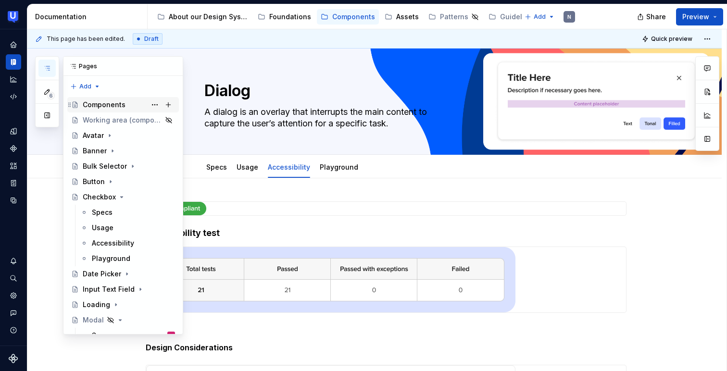
click at [96, 105] on div "Components" at bounding box center [104, 105] width 43 height 10
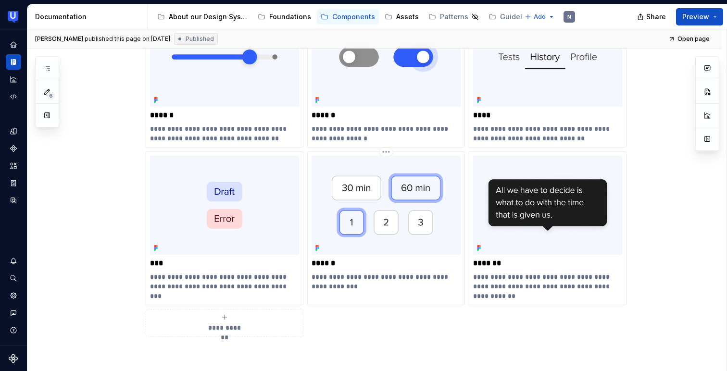
scroll to position [843, 0]
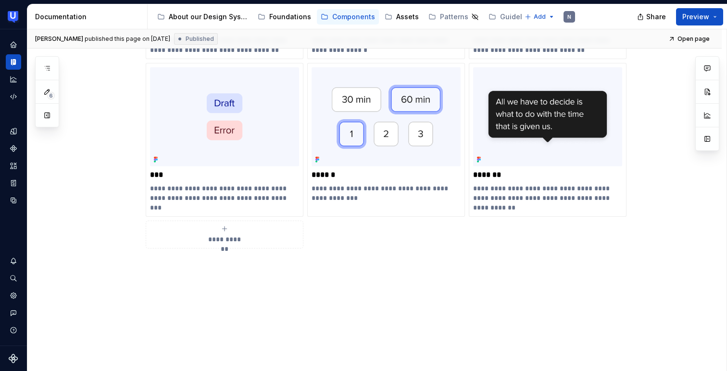
click at [231, 226] on div "**********" at bounding box center [224, 234] width 149 height 19
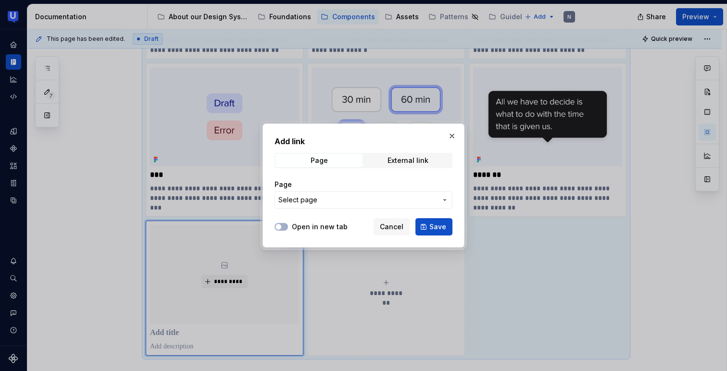
click at [318, 200] on span "Select page" at bounding box center [358, 200] width 159 height 10
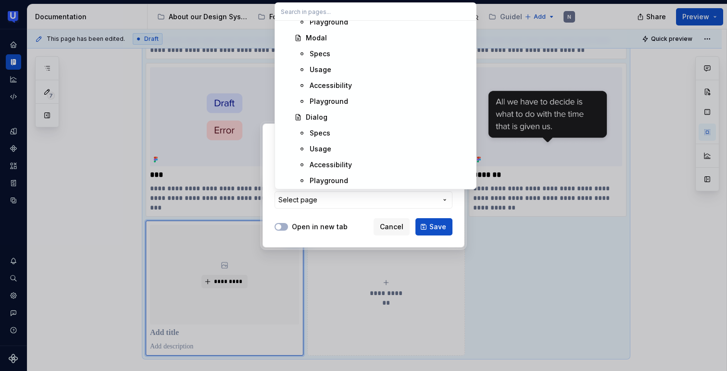
scroll to position [1211, 0]
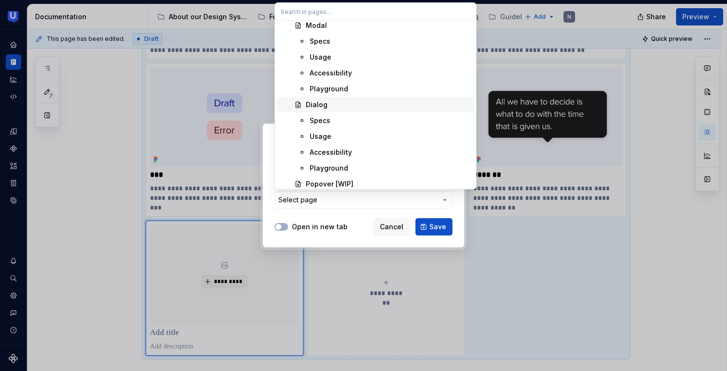
click at [315, 106] on div "Dialog" at bounding box center [317, 105] width 22 height 10
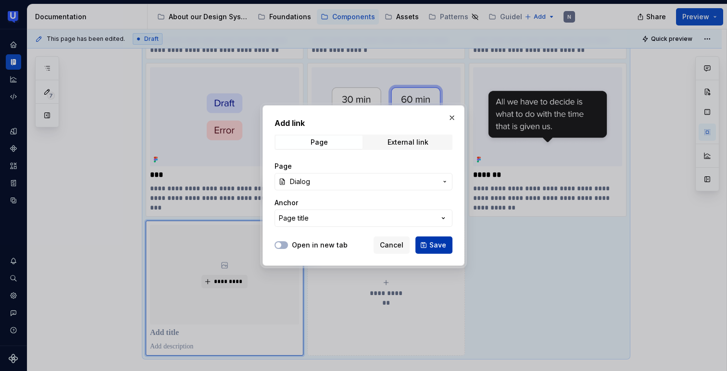
click at [433, 242] on span "Save" at bounding box center [438, 246] width 17 height 10
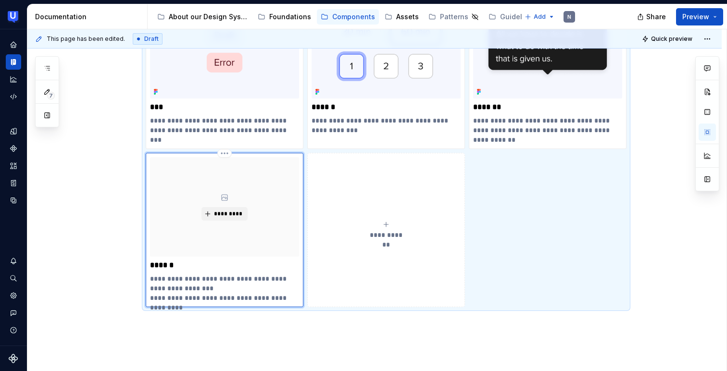
scroll to position [923, 0]
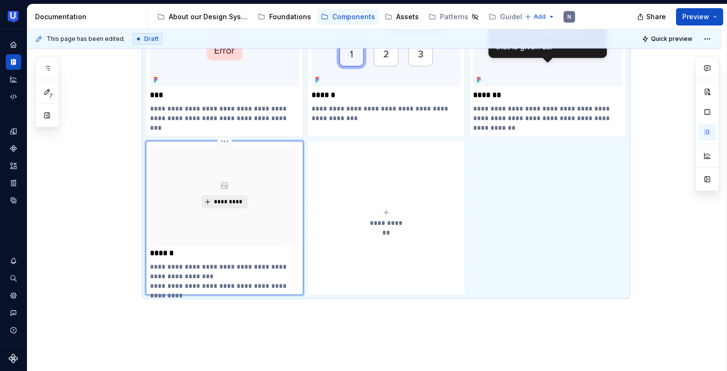
click at [225, 196] on button "*********" at bounding box center [225, 201] width 46 height 13
type textarea "*"
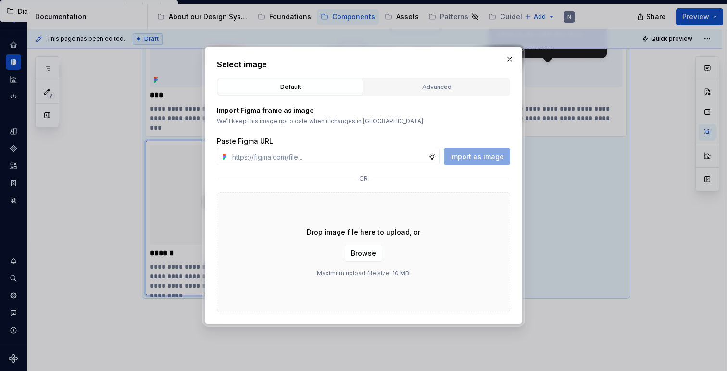
type input "[URL][DOMAIN_NAME]"
click at [505, 154] on button "Import as image" at bounding box center [477, 156] width 66 height 17
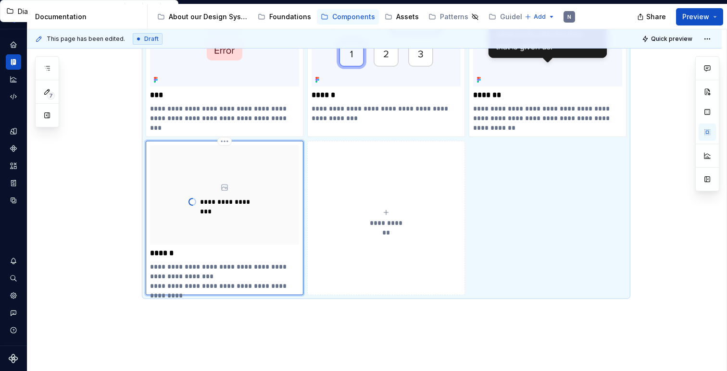
click at [161, 283] on p "**********" at bounding box center [224, 276] width 149 height 29
click at [152, 285] on p "**********" at bounding box center [224, 276] width 149 height 29
type textarea "*"
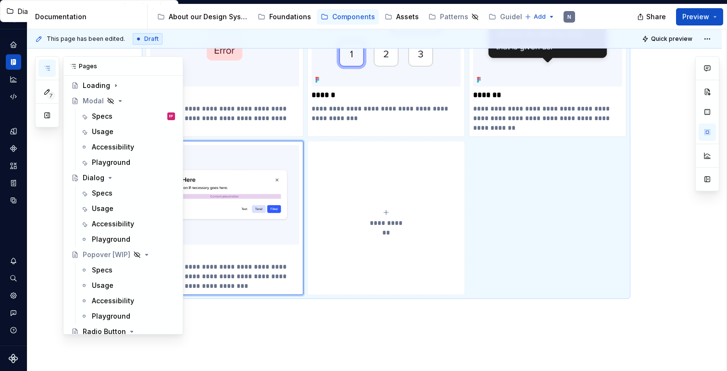
scroll to position [221, 0]
click at [98, 193] on div "Specs" at bounding box center [102, 192] width 21 height 10
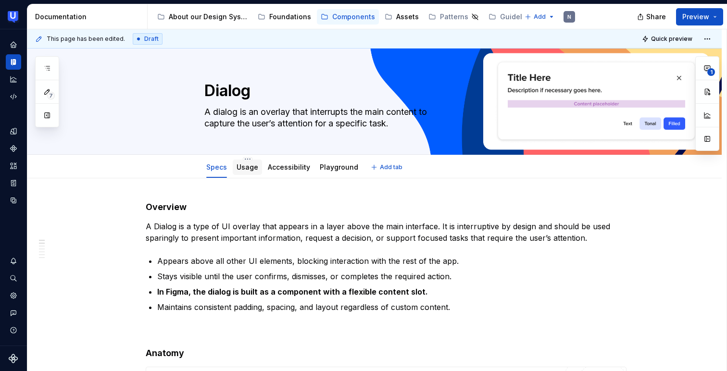
click at [240, 172] on div "Usage" at bounding box center [248, 168] width 22 height 10
click at [249, 170] on link "Usage" at bounding box center [248, 167] width 22 height 8
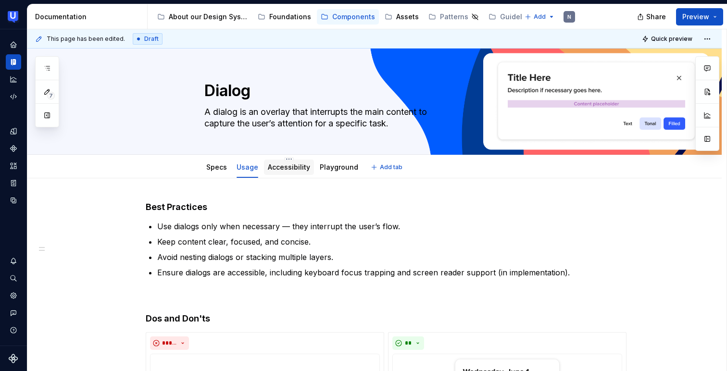
click at [303, 171] on link "Accessibility" at bounding box center [289, 167] width 42 height 8
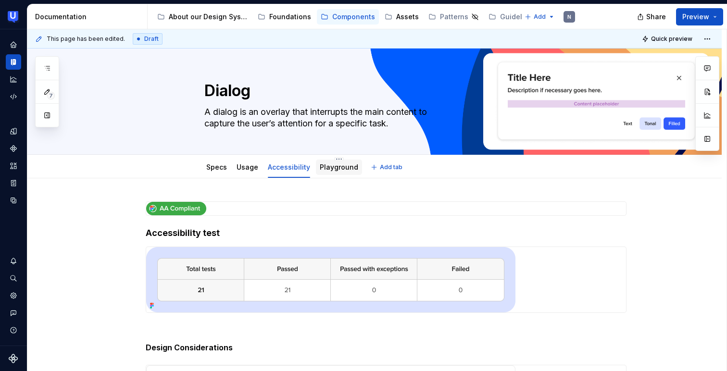
click at [331, 173] on div "Playground" at bounding box center [339, 167] width 46 height 15
click at [335, 170] on link "Playground" at bounding box center [339, 167] width 38 height 8
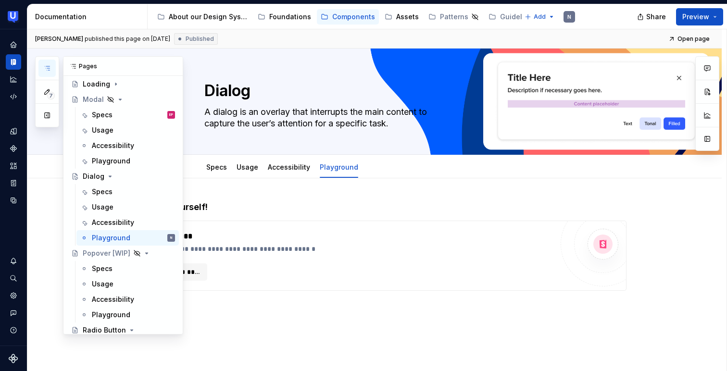
click at [45, 69] on icon "button" at bounding box center [47, 68] width 8 height 8
click at [97, 253] on div "Popover [WIP]" at bounding box center [104, 254] width 43 height 10
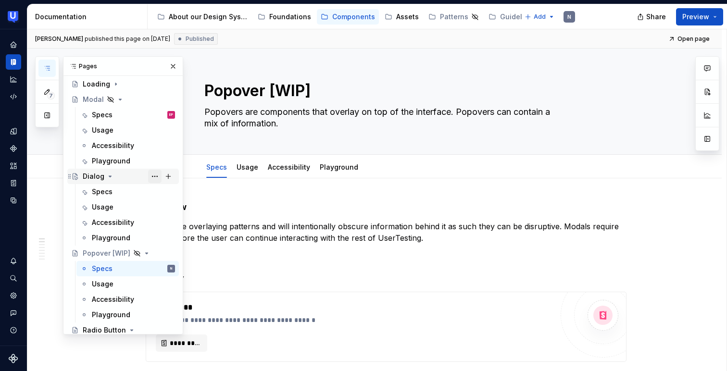
click at [148, 176] on button "Page tree" at bounding box center [154, 176] width 13 height 13
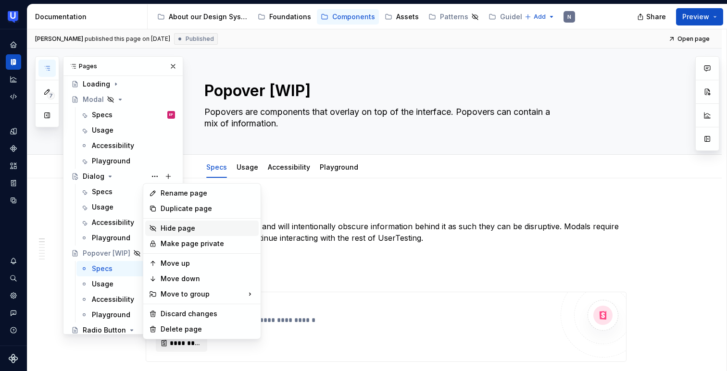
click at [162, 226] on div "Hide page" at bounding box center [208, 229] width 94 height 10
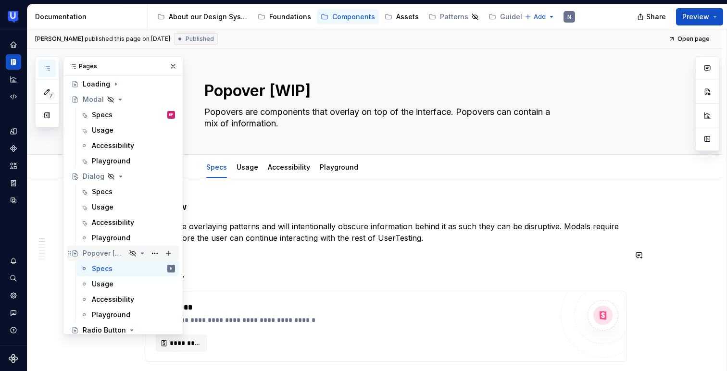
click at [99, 255] on div "Popover [WIP]" at bounding box center [104, 254] width 43 height 10
click at [285, 113] on textarea "Popovers are components that overlay on top of the interface. Popovers can cont…" at bounding box center [385, 117] width 364 height 27
click at [301, 133] on div "Popover [WIP] Popovers are components that overlay on top of the interface. Pop…" at bounding box center [386, 102] width 364 height 106
click at [168, 68] on button "button" at bounding box center [172, 66] width 13 height 13
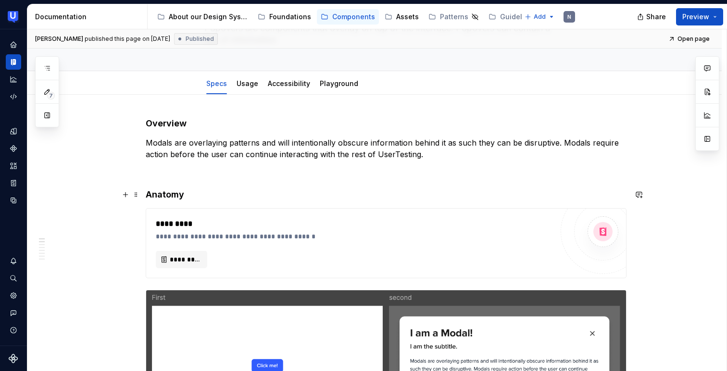
scroll to position [97, 0]
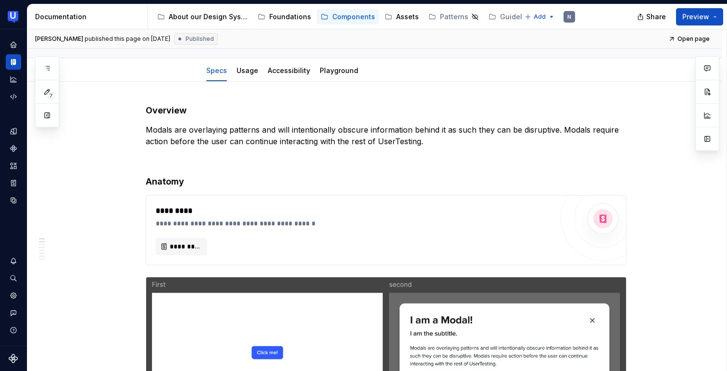
type textarea "*"
